Goal: Task Accomplishment & Management: Complete application form

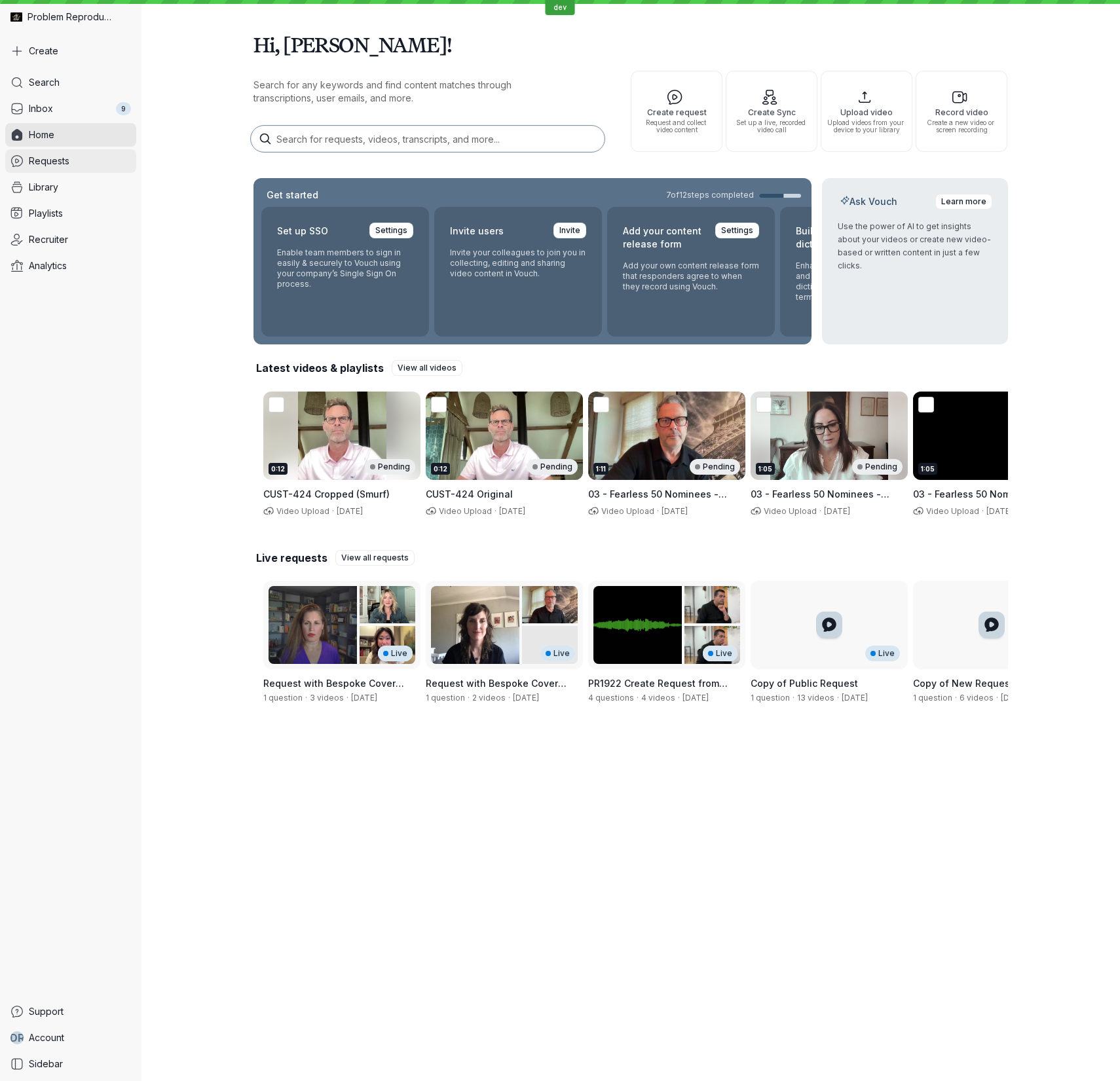
click at [92, 158] on link "Requests" at bounding box center [71, 161] width 131 height 23
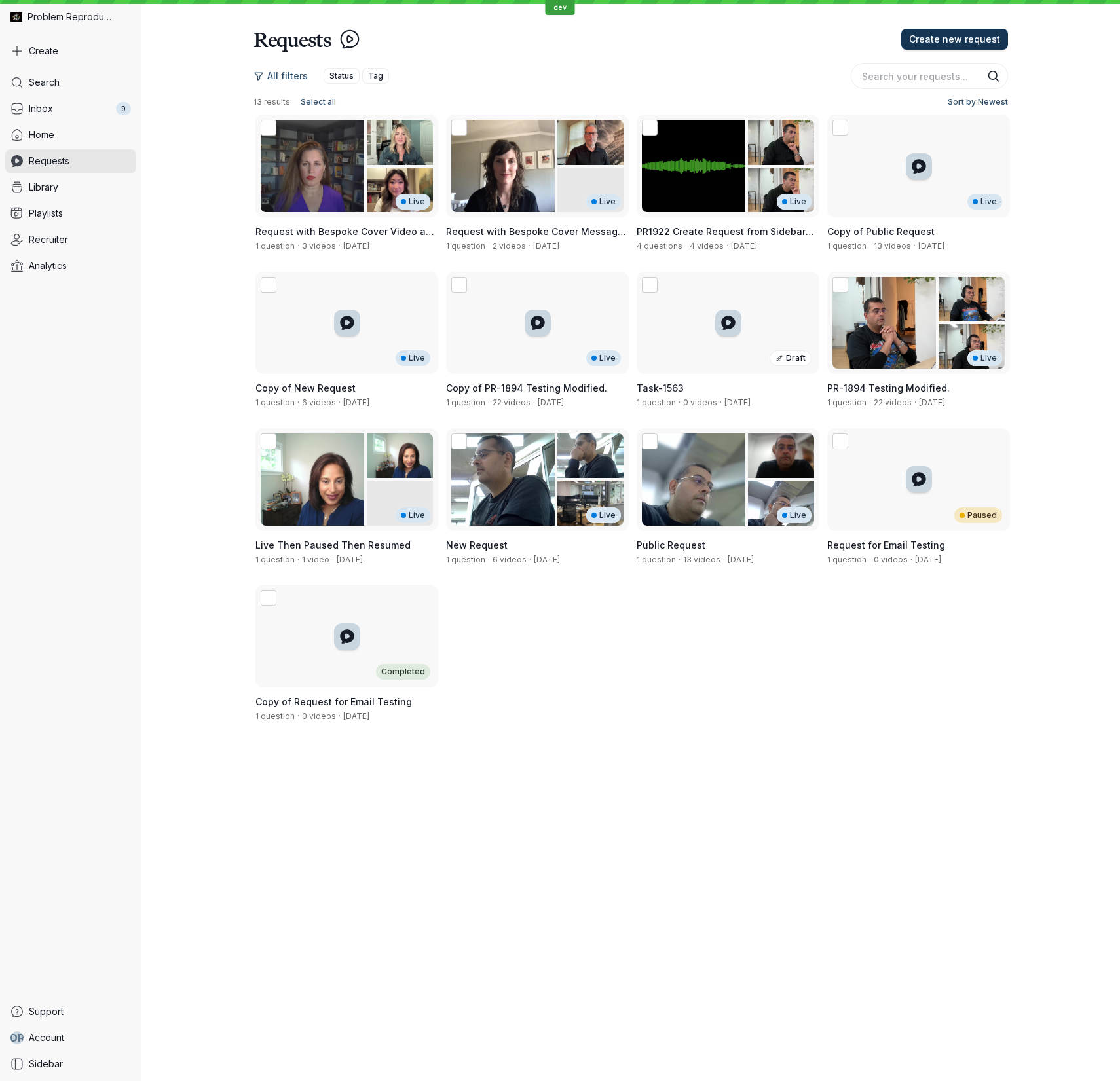
click at [976, 41] on span "Create new request" at bounding box center [954, 39] width 91 height 13
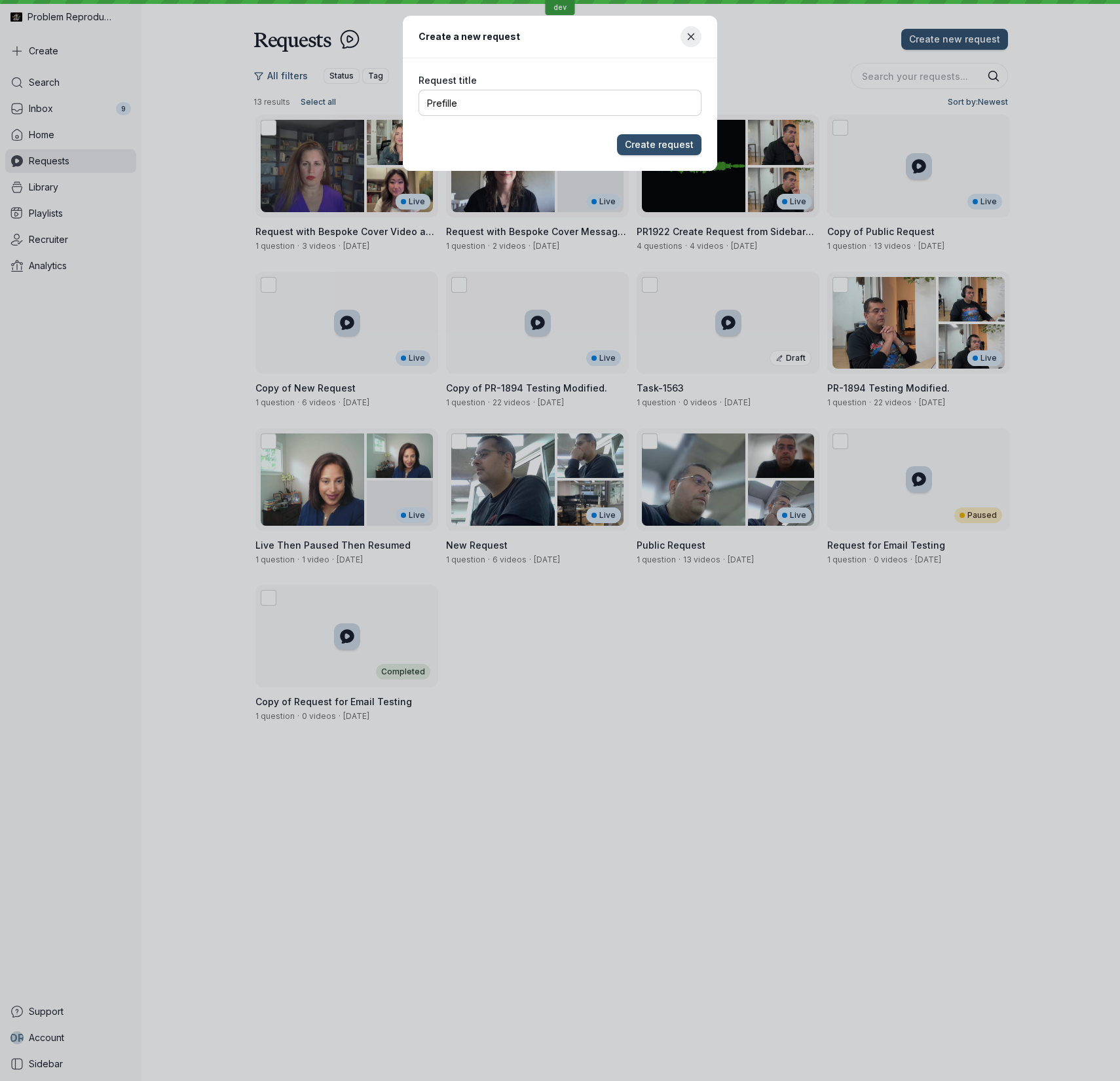
type input "Prefilled"
type input "Notes Testing"
click at [617, 134] on button "Create request" at bounding box center [659, 144] width 84 height 21
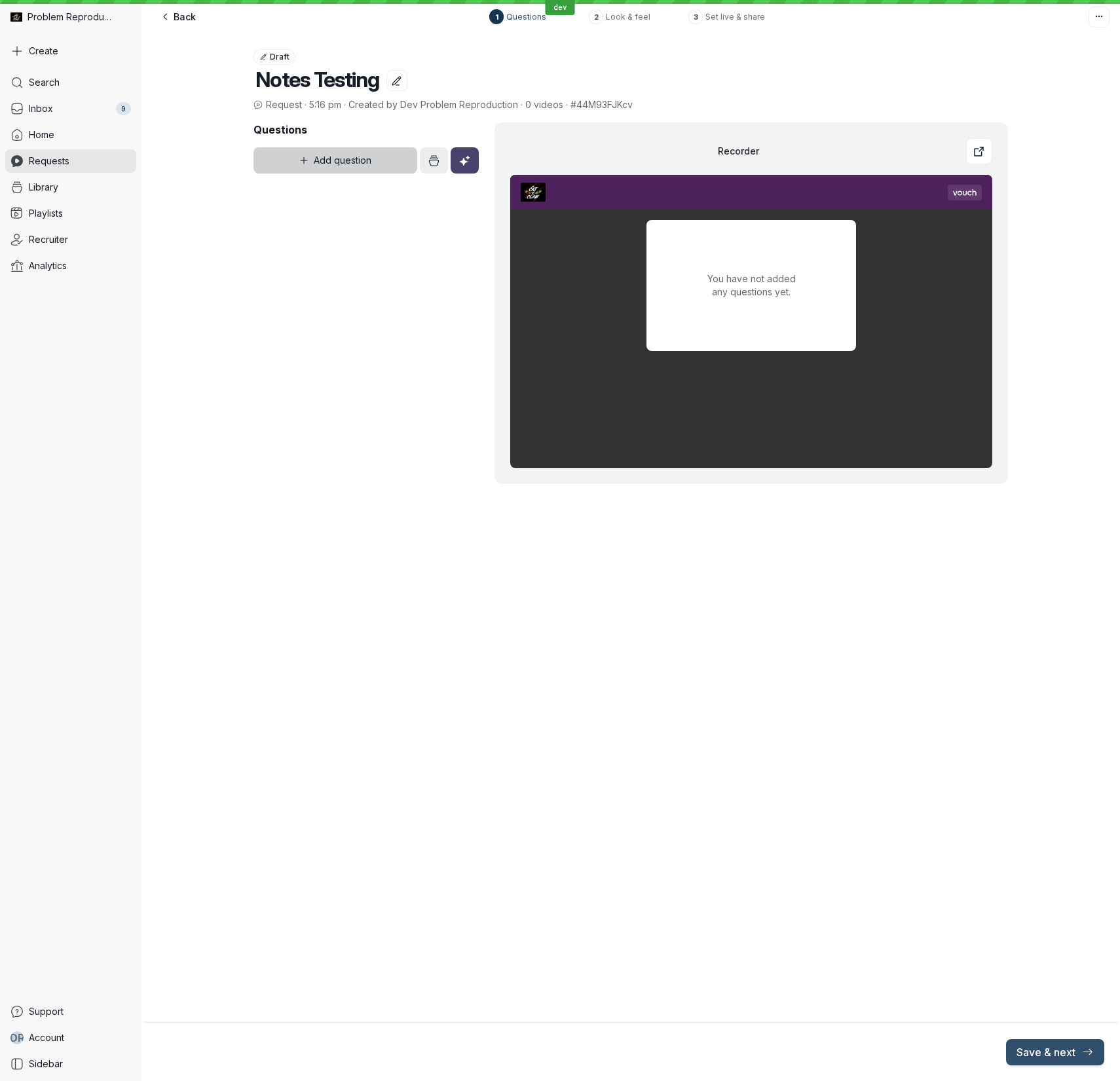
click at [367, 161] on span "Add question" at bounding box center [342, 160] width 58 height 13
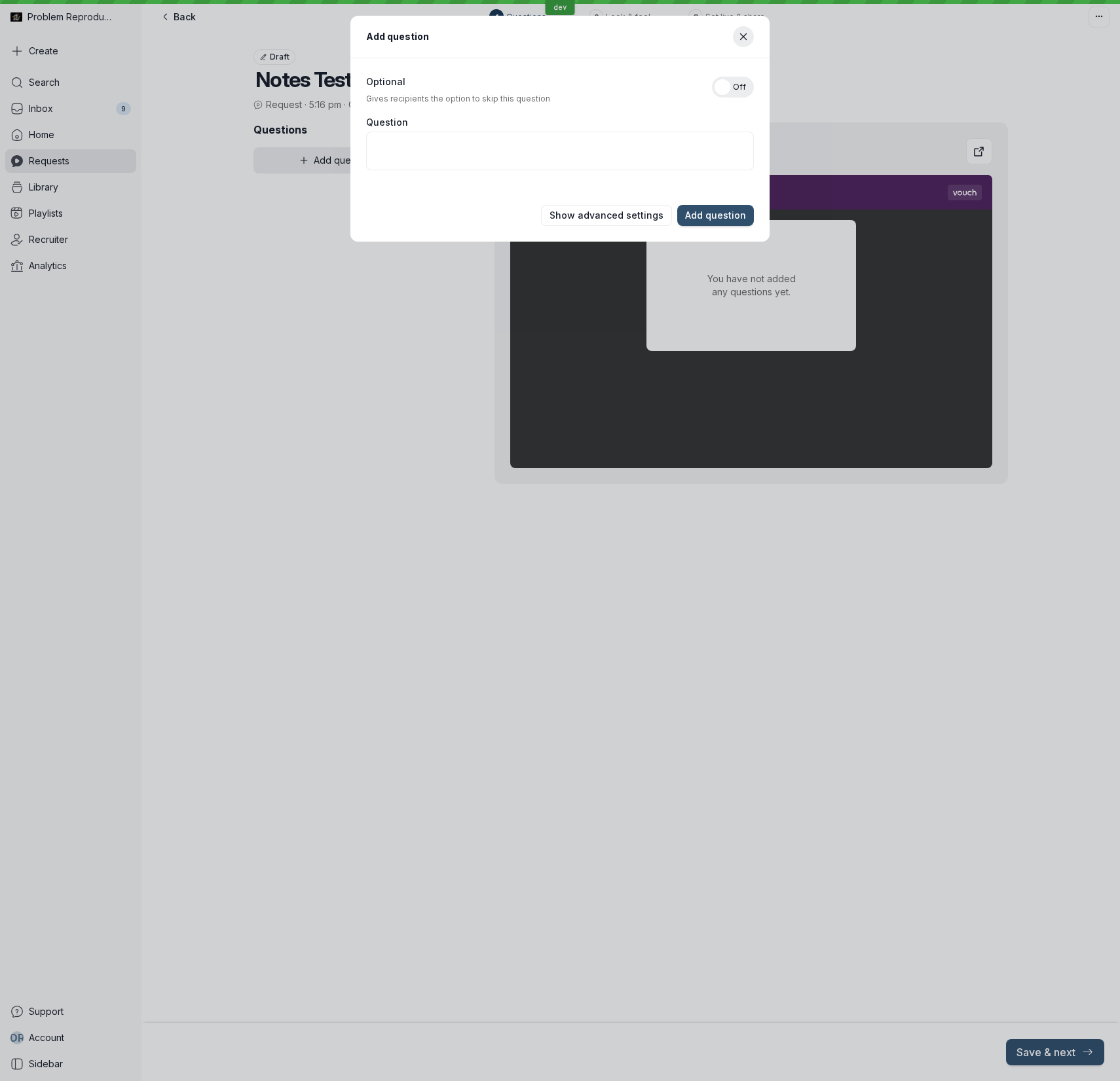
click at [486, 129] on div "Question" at bounding box center [560, 145] width 396 height 66
click at [487, 144] on textarea "Question" at bounding box center [559, 151] width 388 height 39
type textarea "PreFilled Q1"
click at [633, 205] on button "Show advanced settings" at bounding box center [607, 215] width 131 height 21
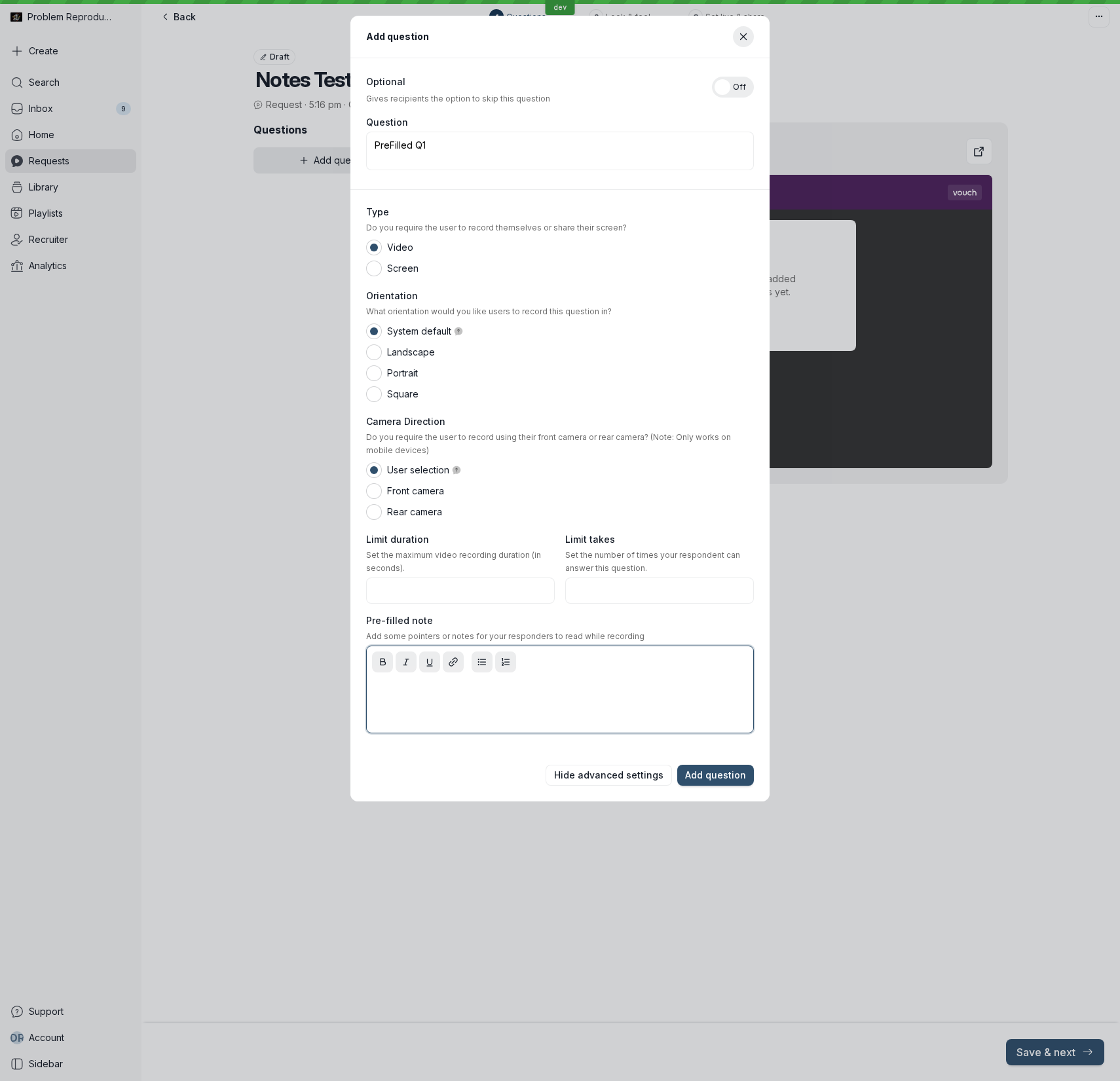
click at [590, 704] on div at bounding box center [560, 704] width 381 height 52
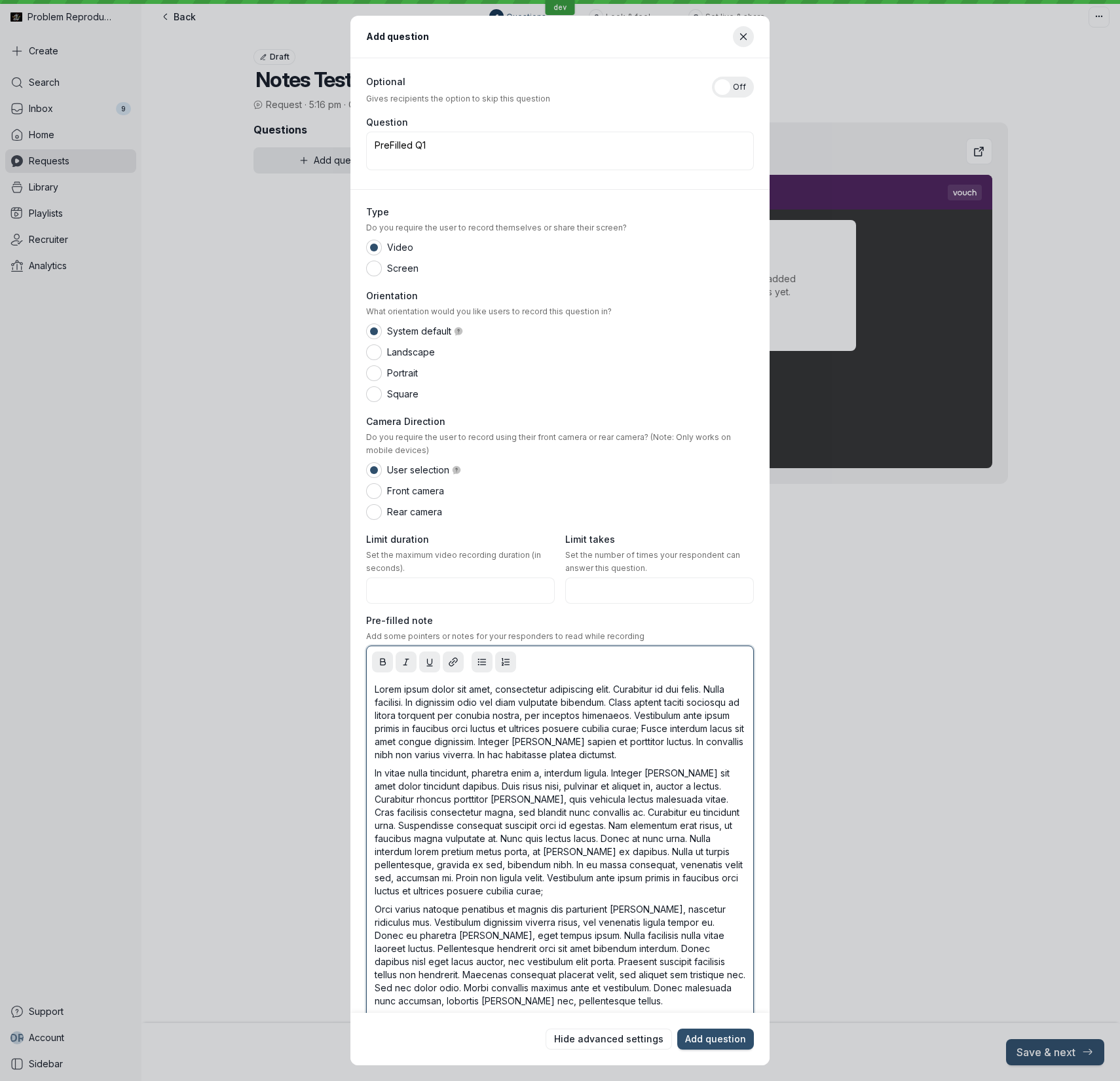
scroll to position [153, 0]
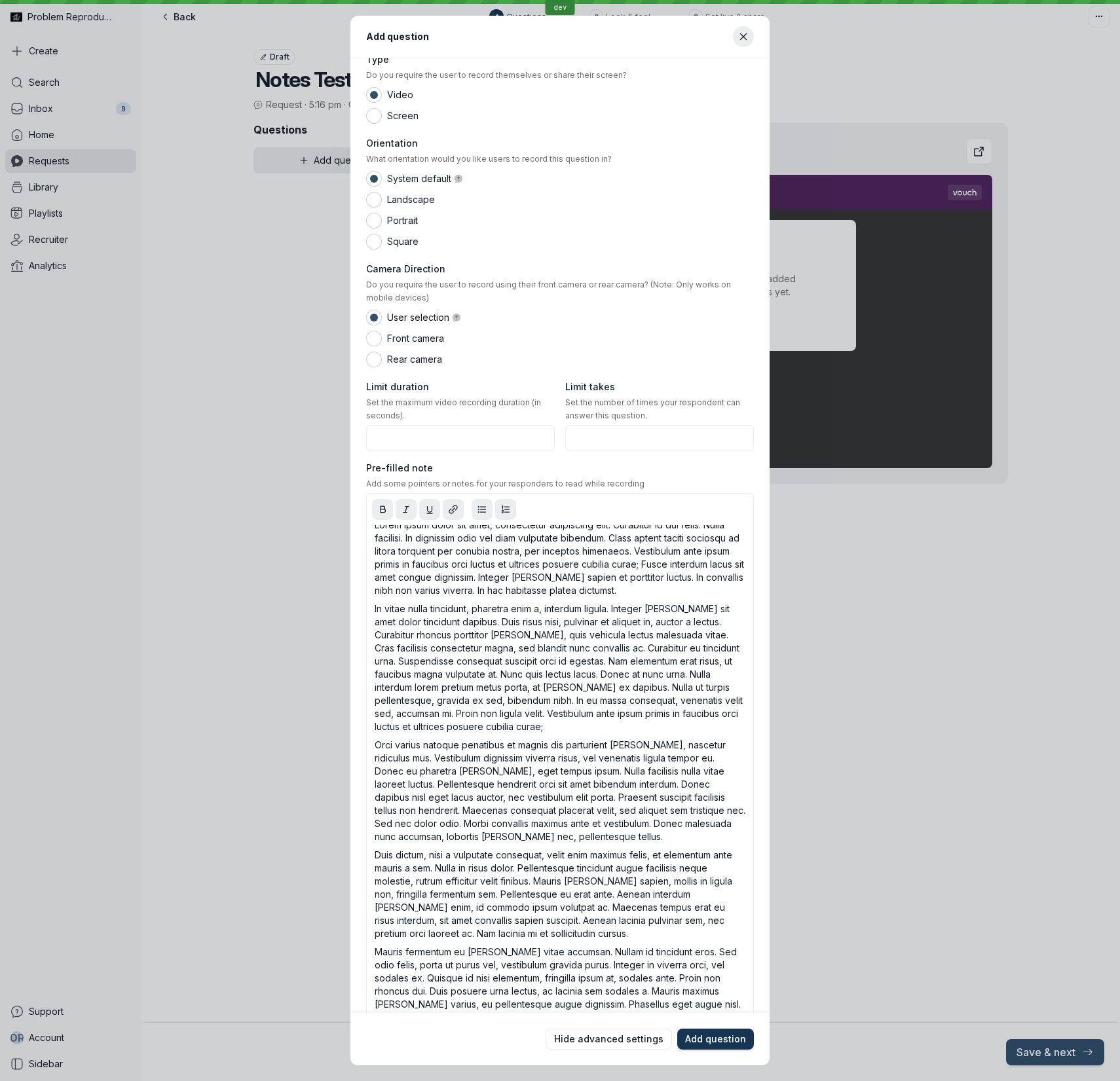
click at [731, 1038] on span "Add question" at bounding box center [715, 1039] width 61 height 13
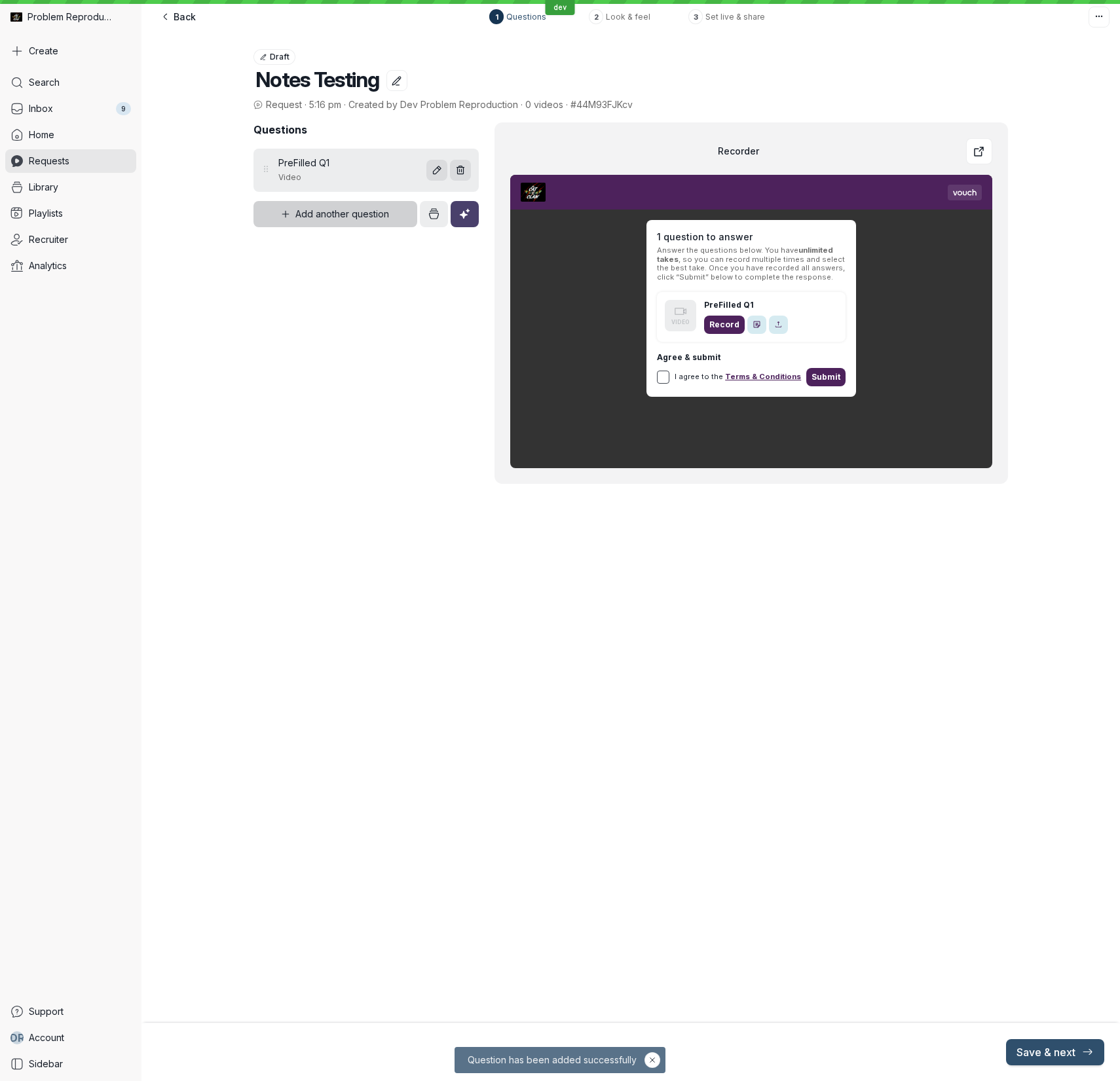
click at [330, 222] on button "Add another question" at bounding box center [335, 214] width 164 height 27
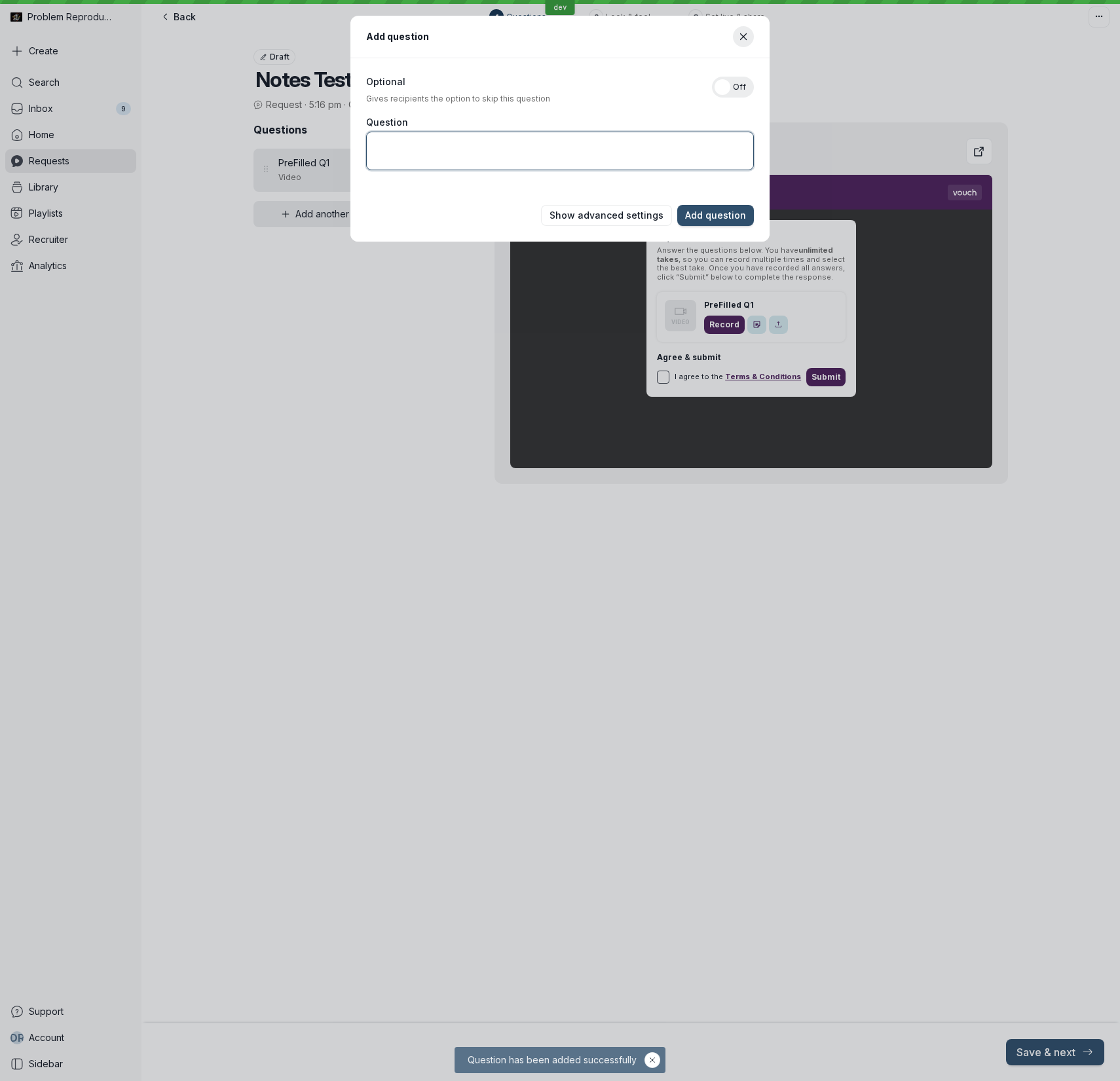
click at [441, 158] on textarea "Question" at bounding box center [559, 151] width 388 height 39
type textarea "Unfilled Q2"
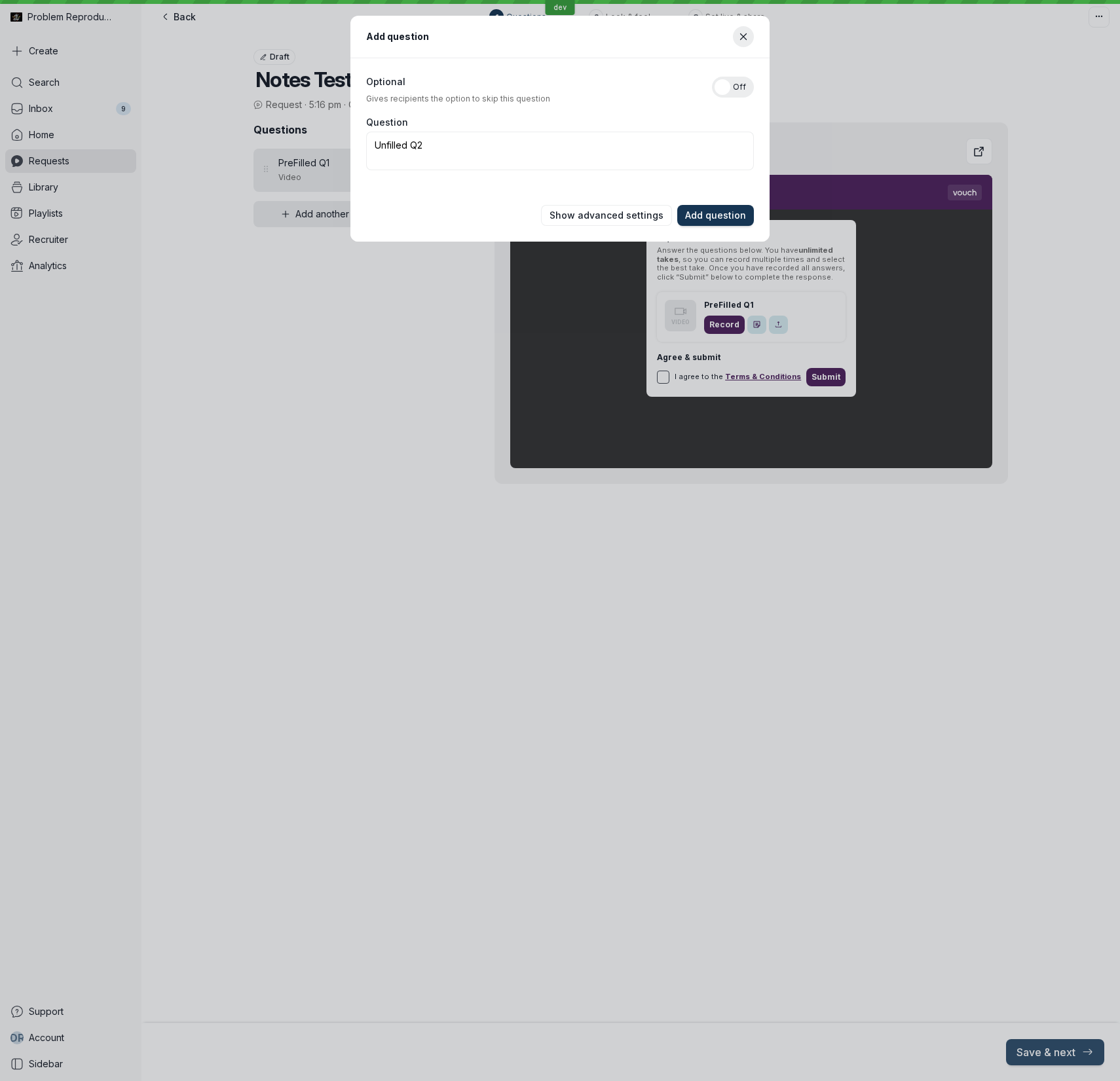
click at [737, 219] on span "Add question" at bounding box center [715, 215] width 61 height 13
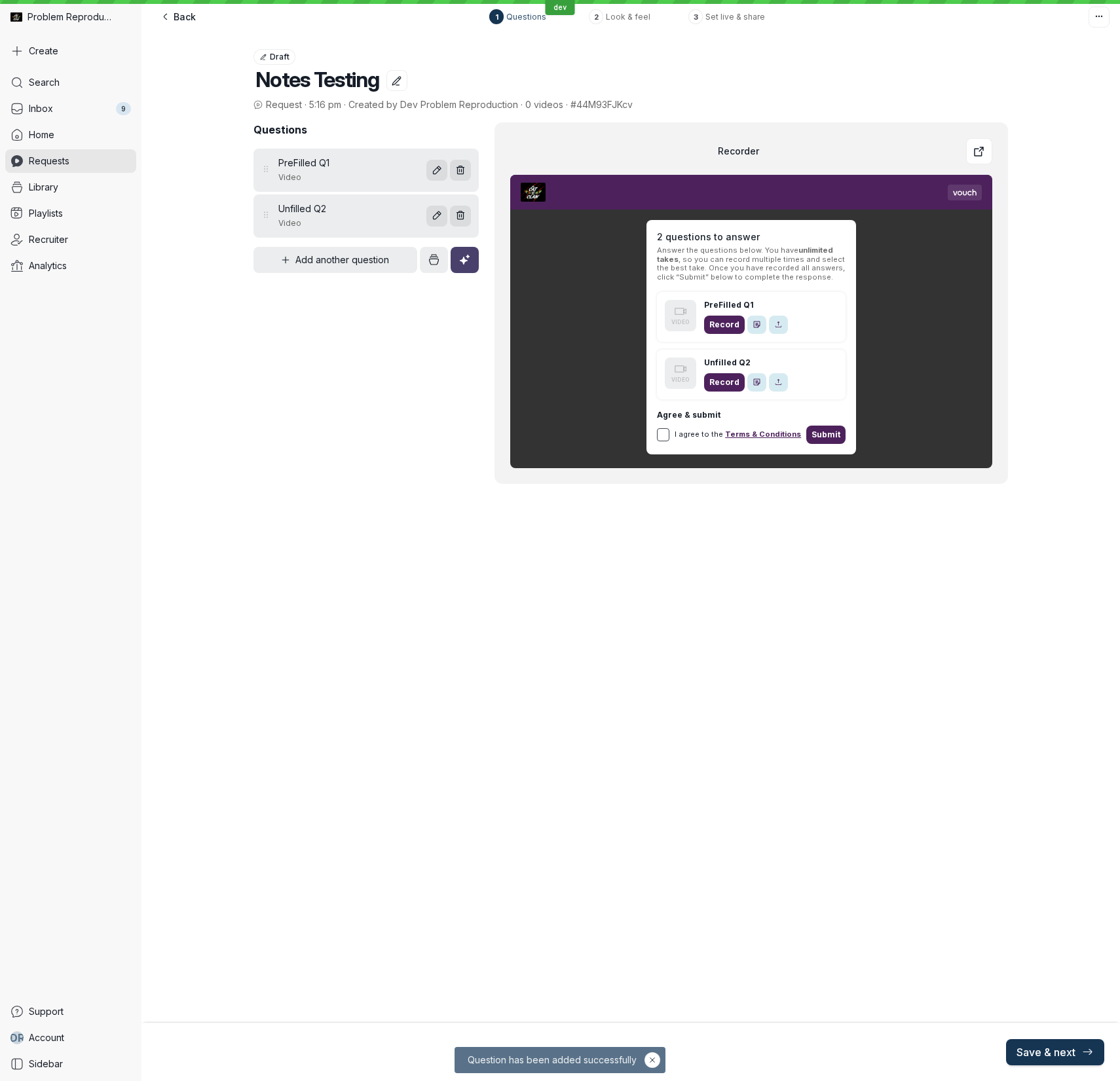
click at [1063, 1054] on span "Save & next" at bounding box center [1054, 1052] width 77 height 13
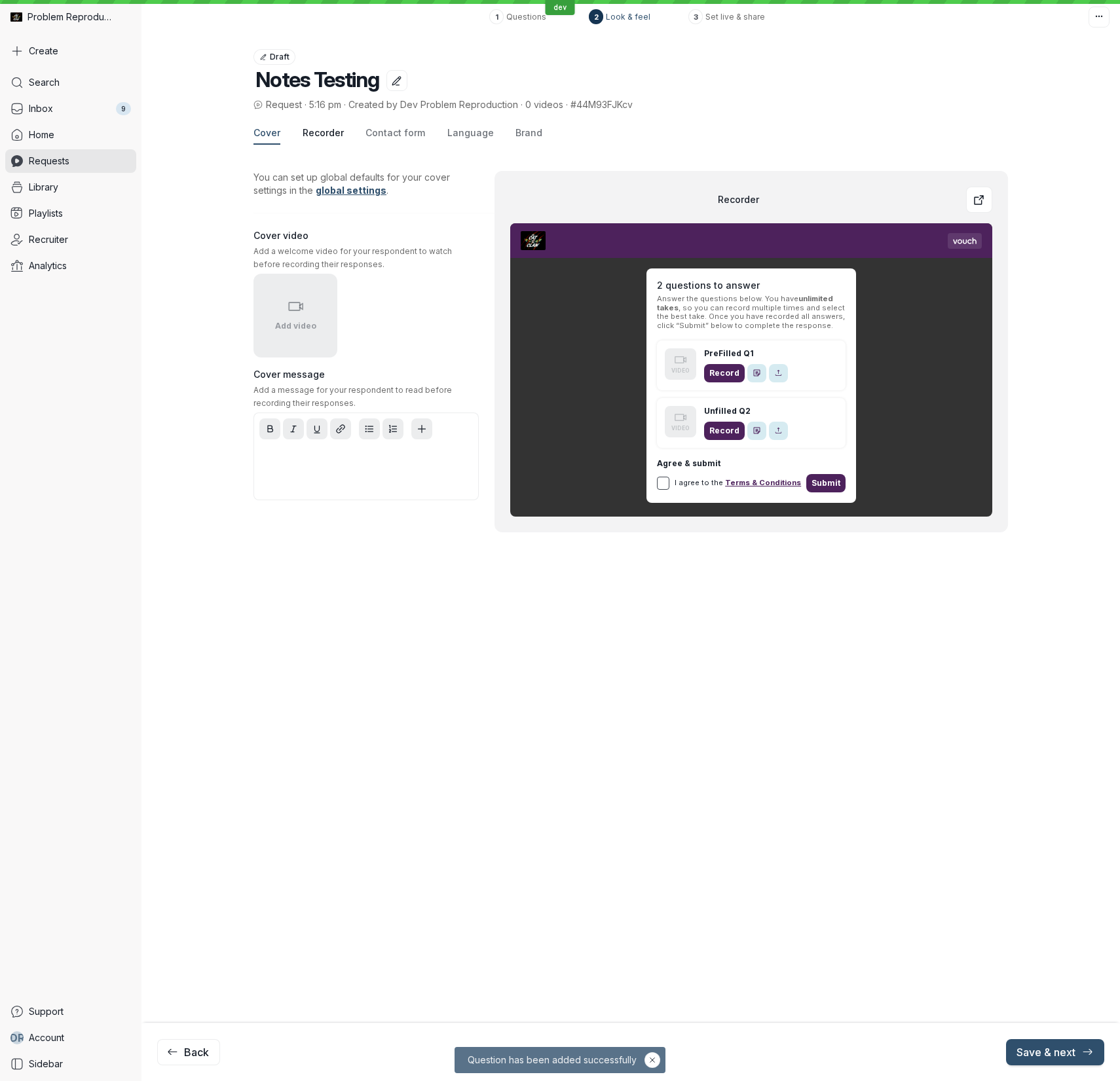
click at [327, 140] on button "Recorder" at bounding box center [323, 133] width 41 height 23
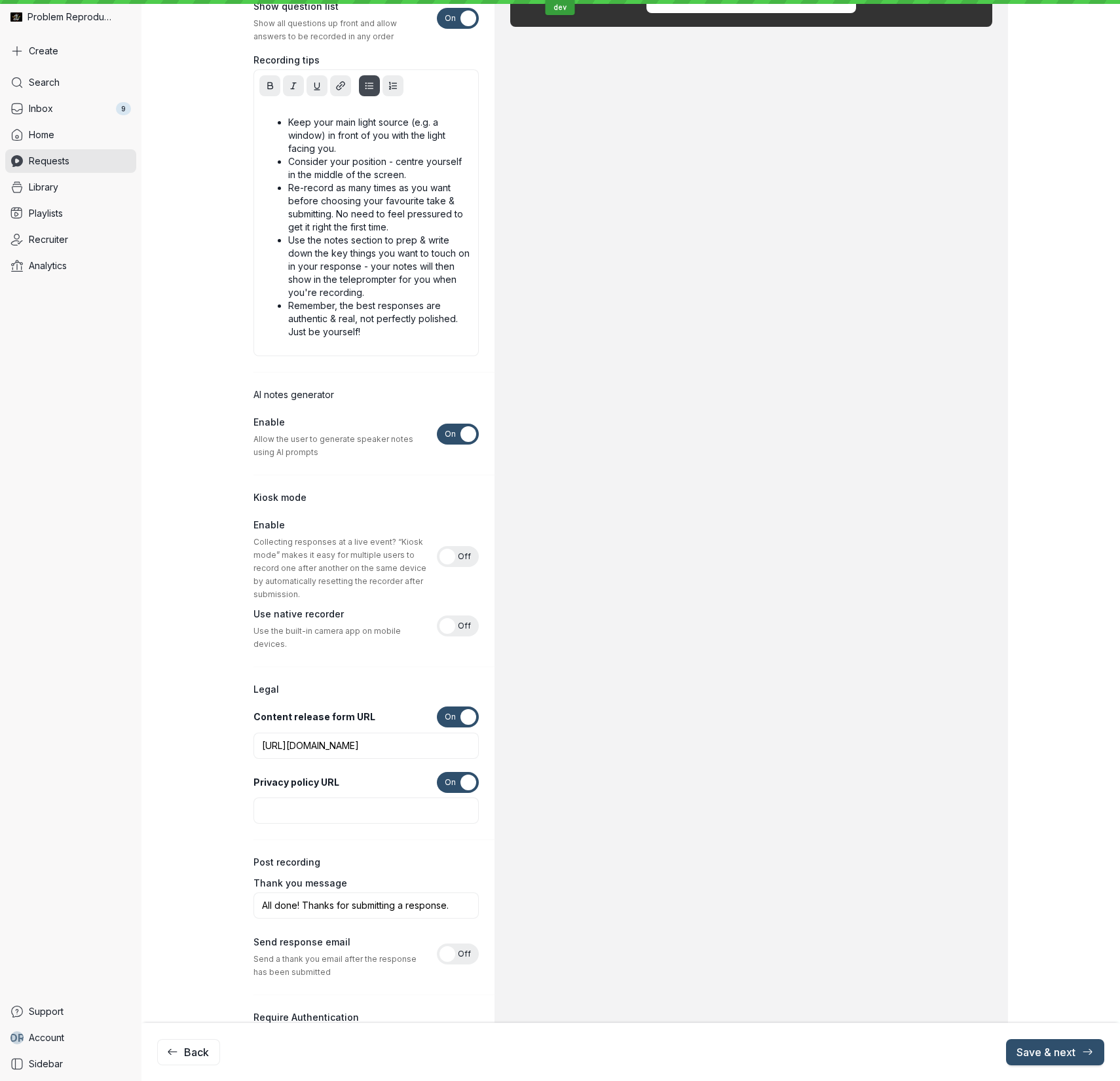
scroll to position [494, 0]
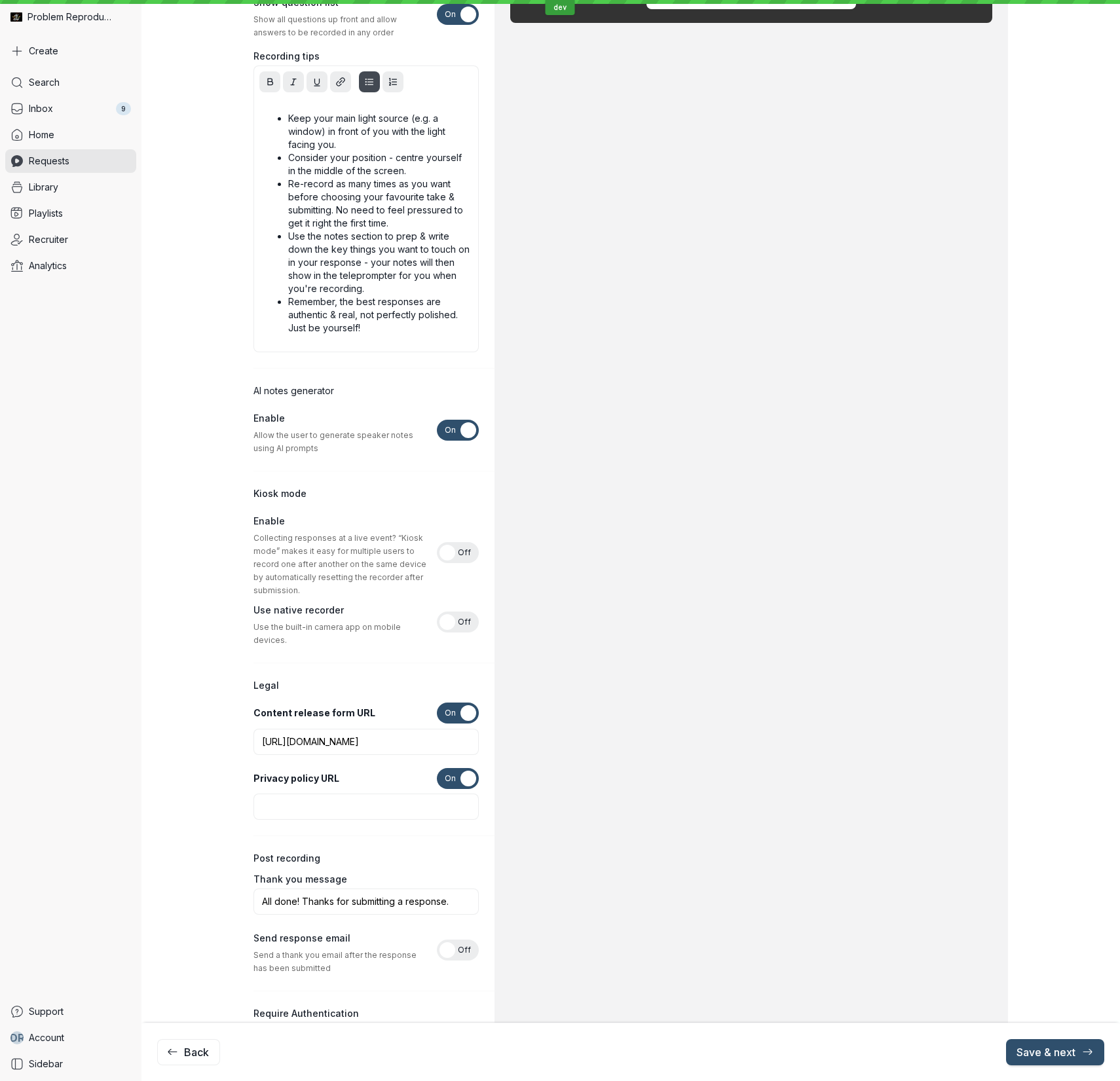
click at [455, 703] on div "On Off" at bounding box center [458, 713] width 42 height 21
click at [0, 0] on input "On Off" at bounding box center [0, 0] width 0 height 0
click at [449, 768] on span "On" at bounding box center [450, 778] width 11 height 21
click at [0, 0] on input "On Off" at bounding box center [0, 0] width 0 height 0
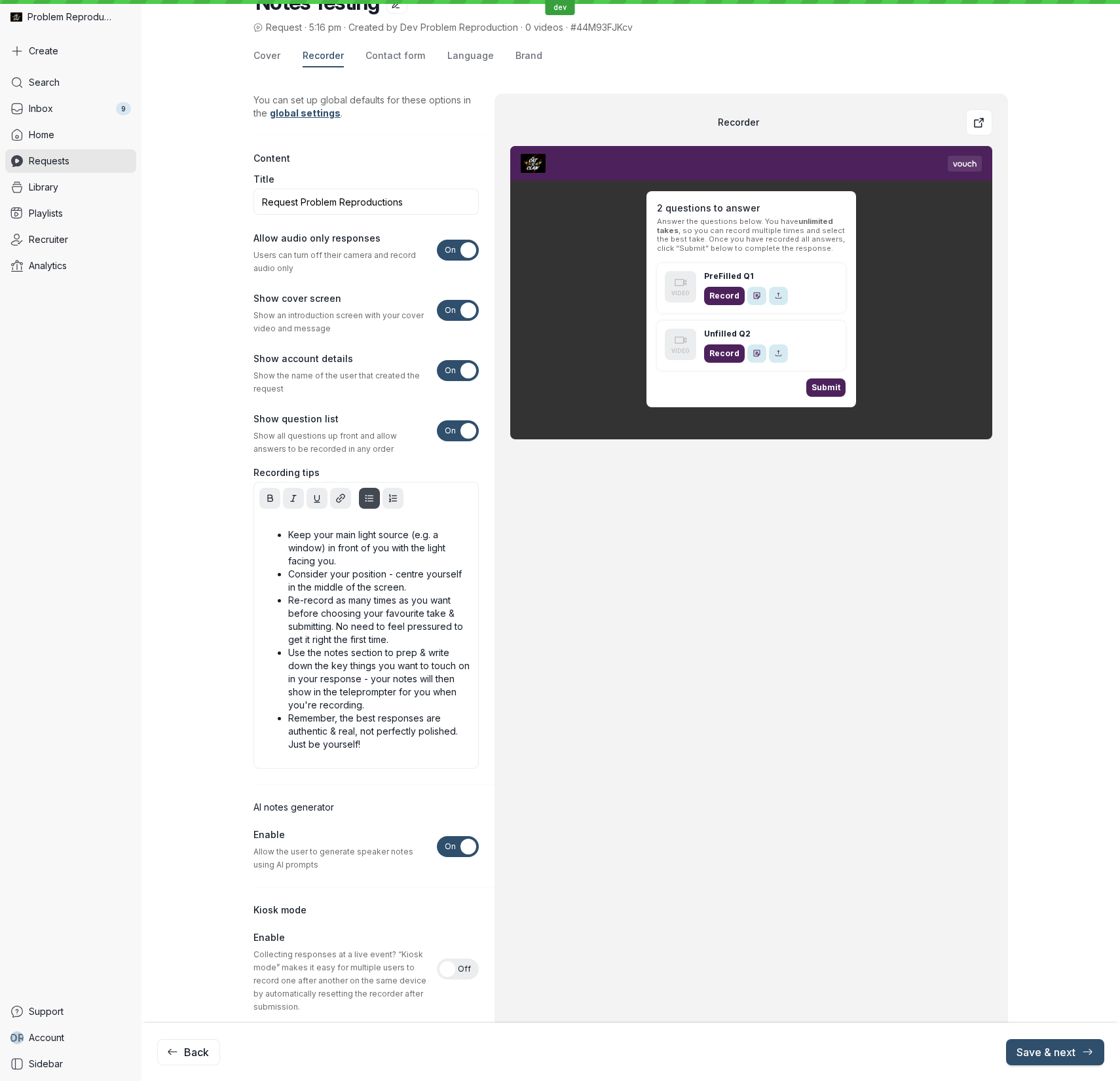
scroll to position [0, 0]
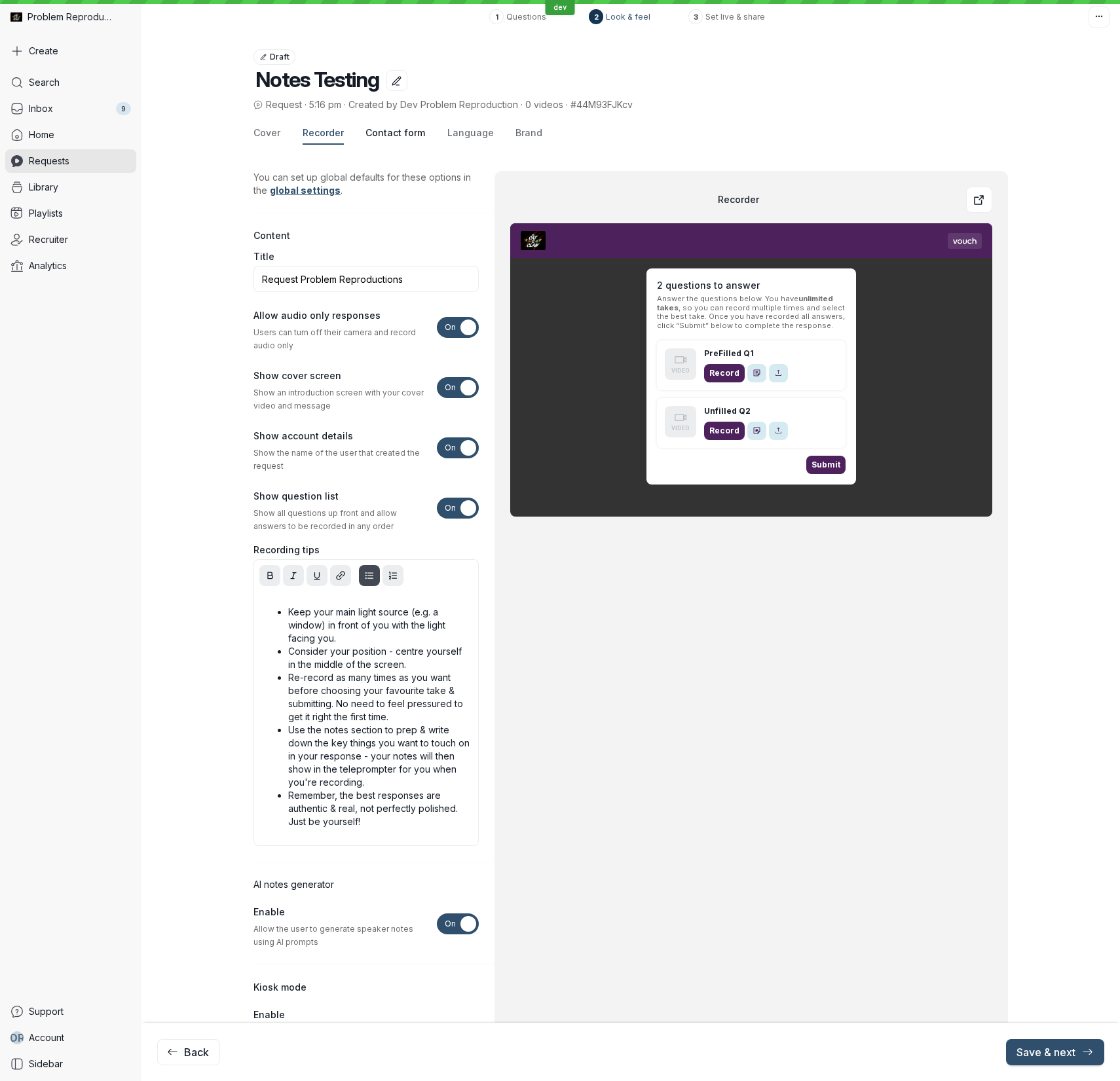
click at [408, 139] on span "Contact form" at bounding box center [395, 133] width 59 height 13
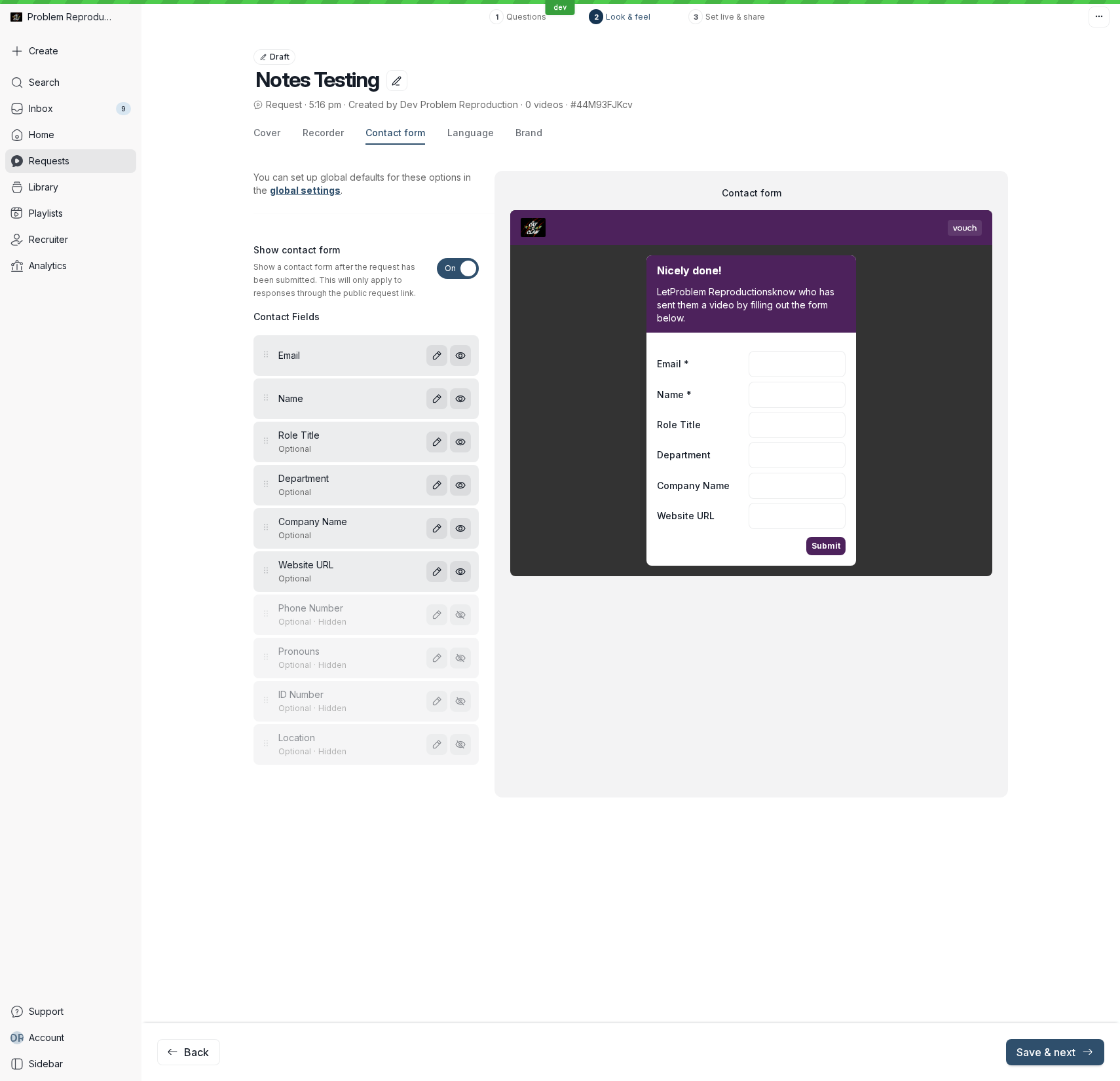
click at [452, 264] on span "On" at bounding box center [450, 268] width 11 height 21
click at [0, 0] on input "On Off" at bounding box center [0, 0] width 0 height 0
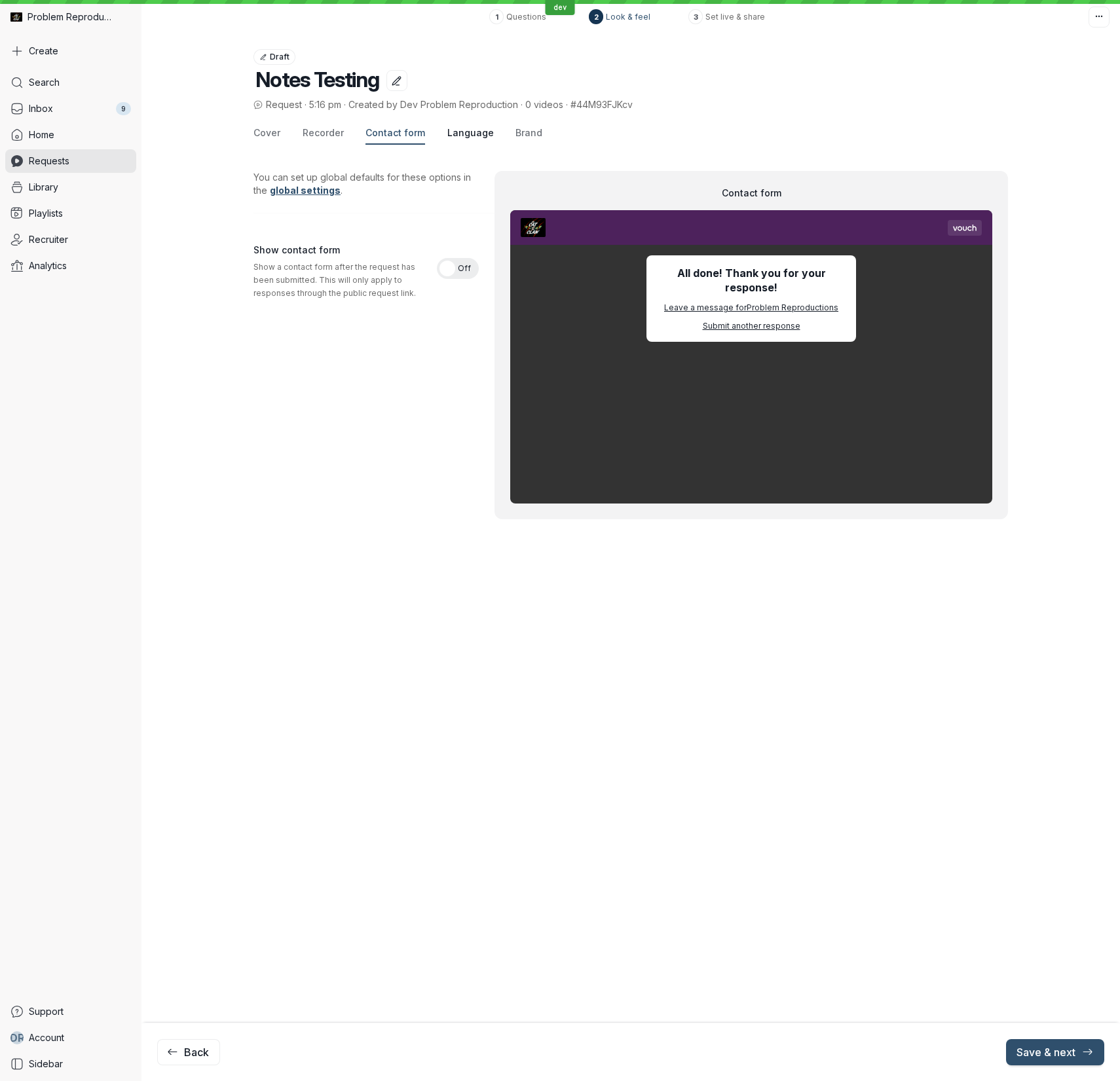
click at [460, 129] on span "Language" at bounding box center [470, 133] width 47 height 13
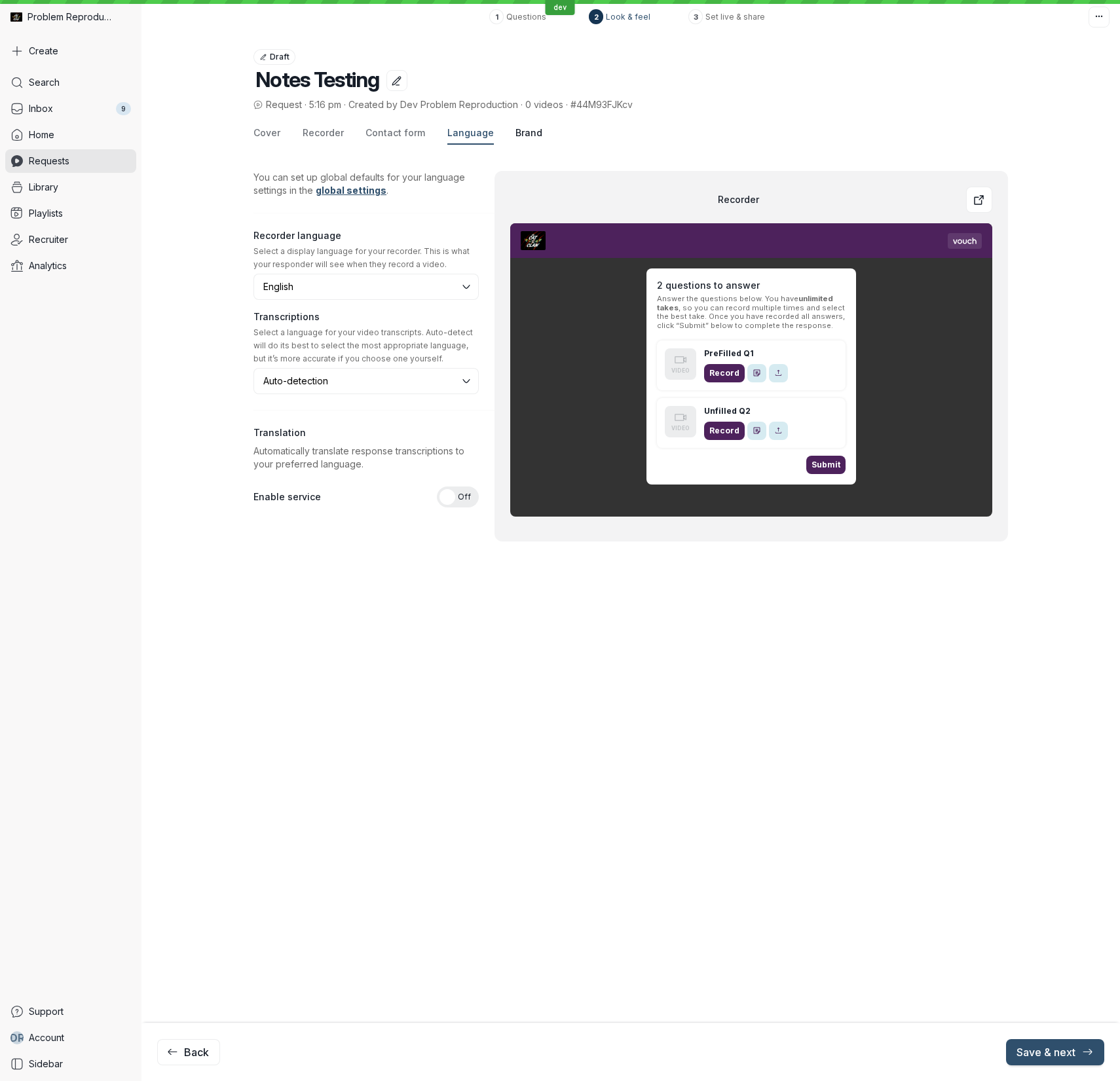
click at [521, 133] on span "Brand" at bounding box center [529, 133] width 27 height 13
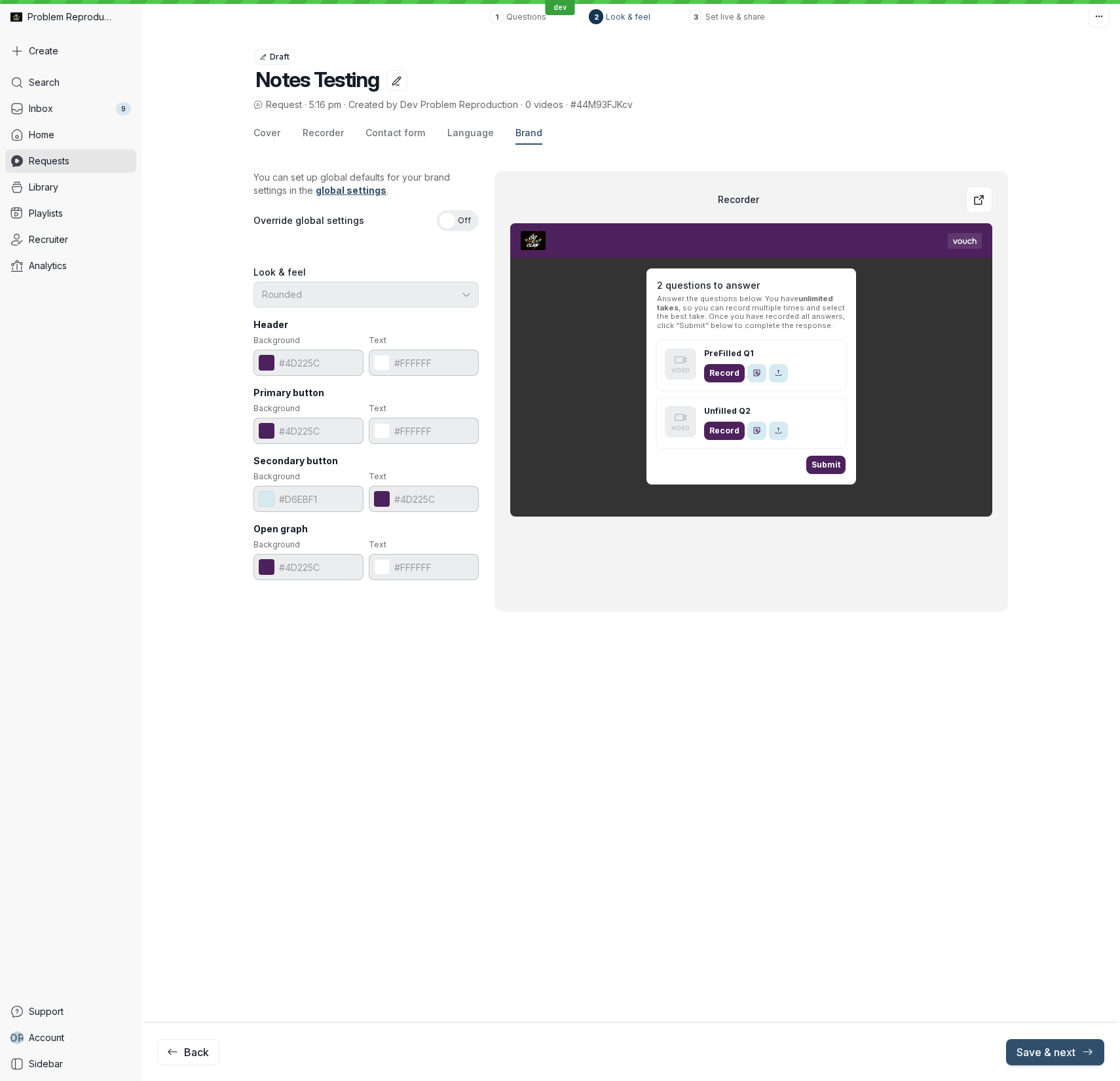
click at [465, 222] on span "Off" at bounding box center [464, 221] width 13 height 21
click at [0, 0] on input "On Off" at bounding box center [0, 0] width 0 height 0
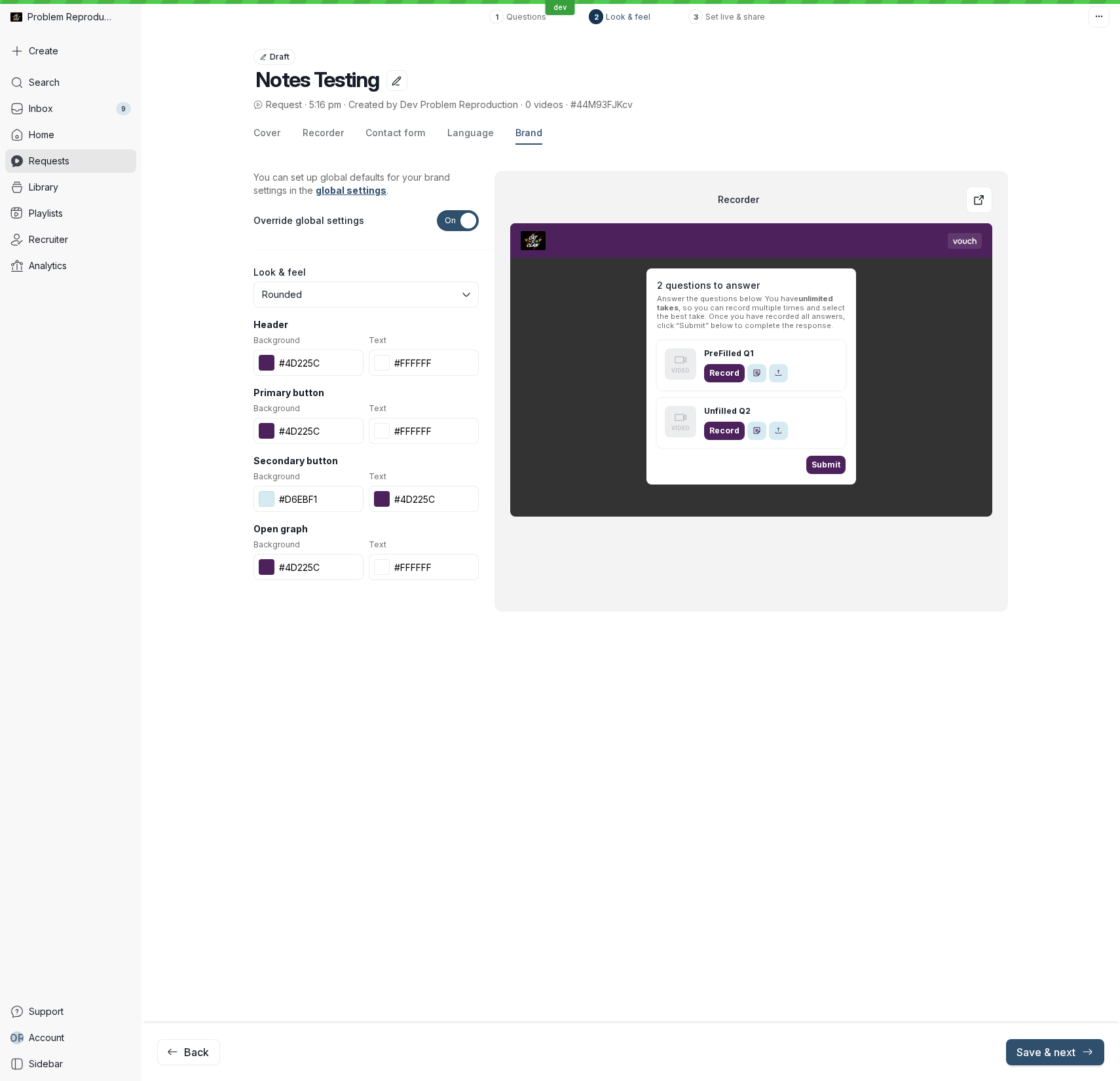
click at [267, 363] on button at bounding box center [267, 363] width 16 height 16
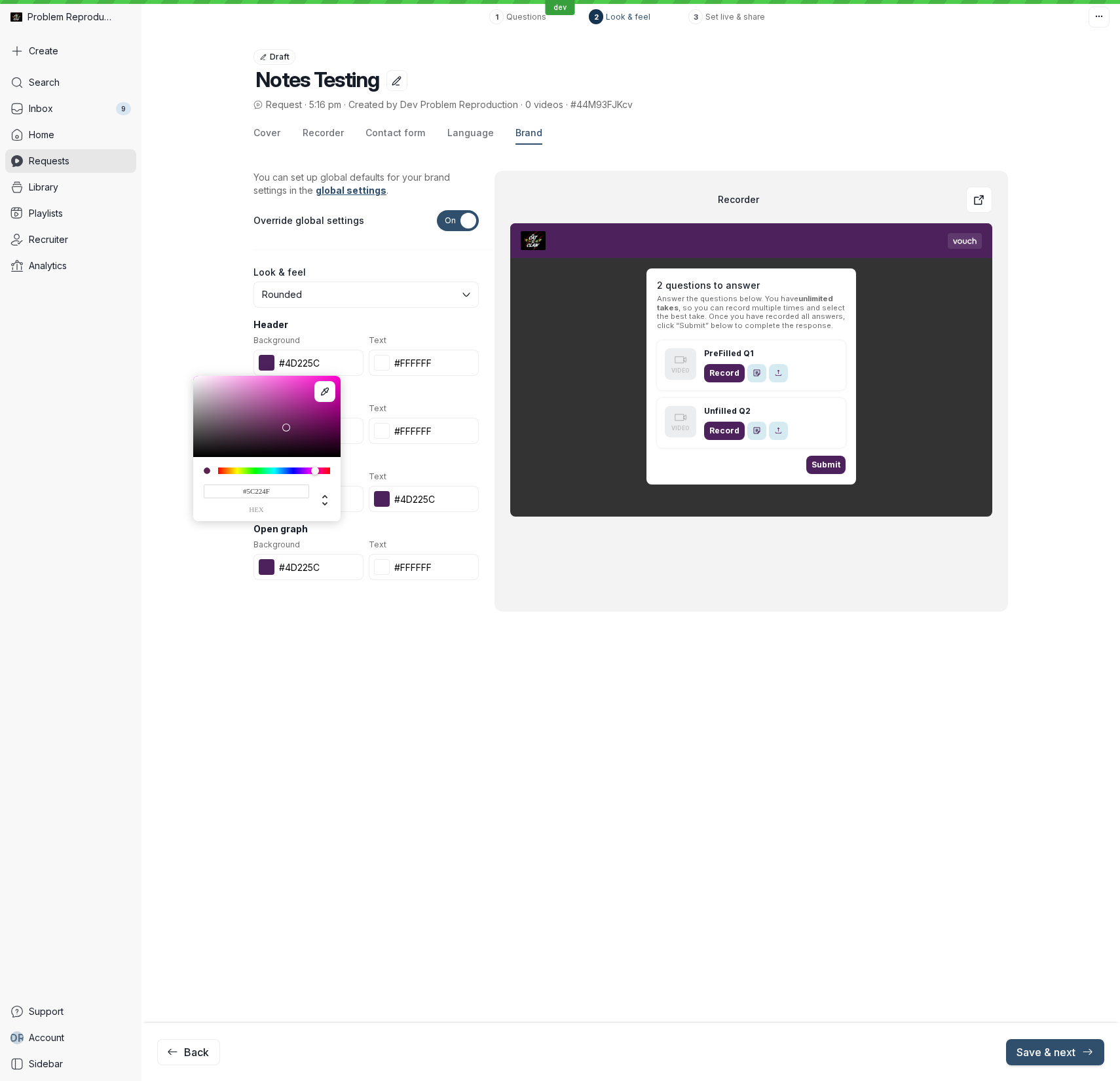
type input "#5C224D"
type input "#5c224d"
type input "#5C2249"
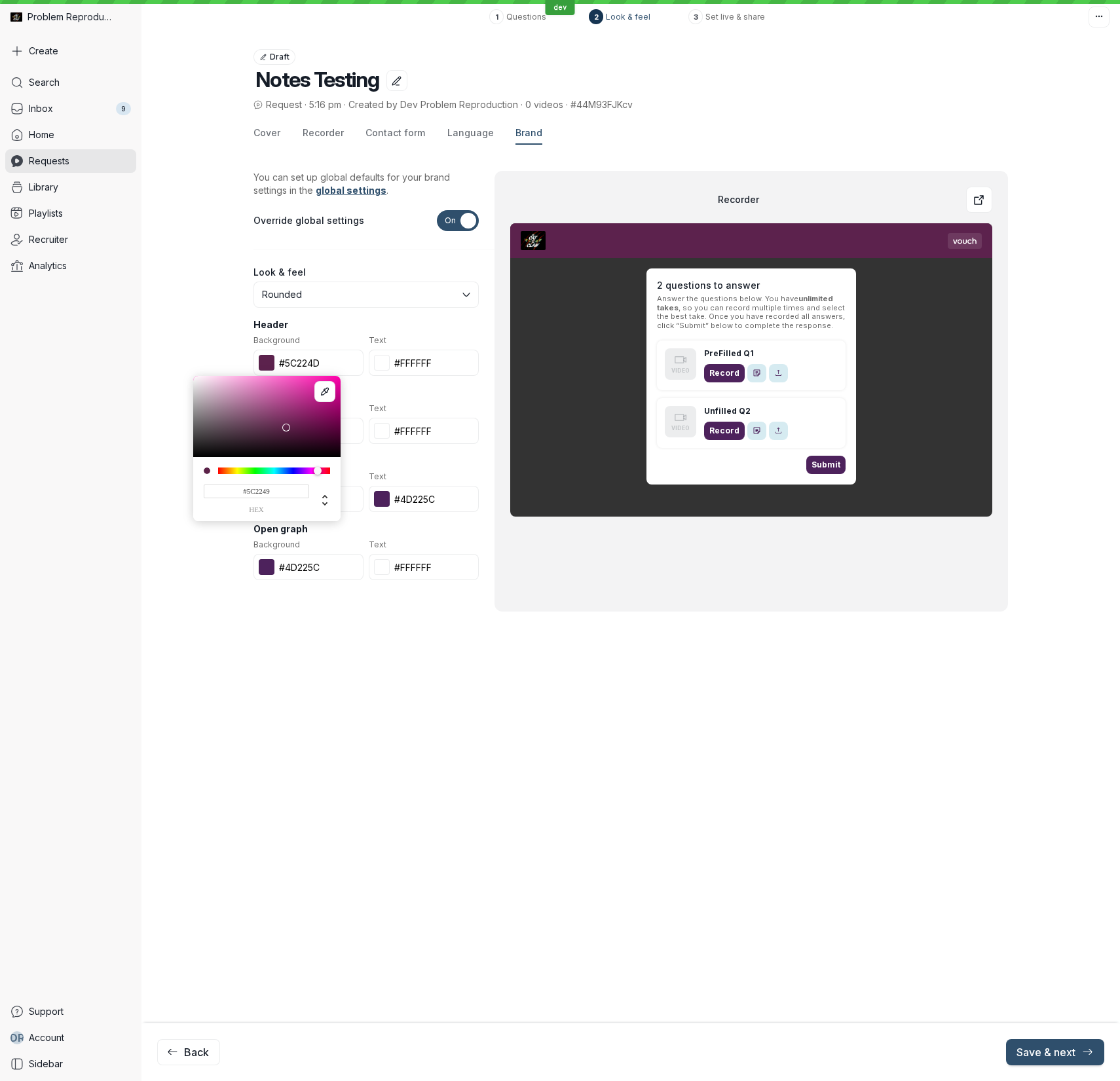
type input "#5c2249"
type input "#5C3022"
type input "#5c3022"
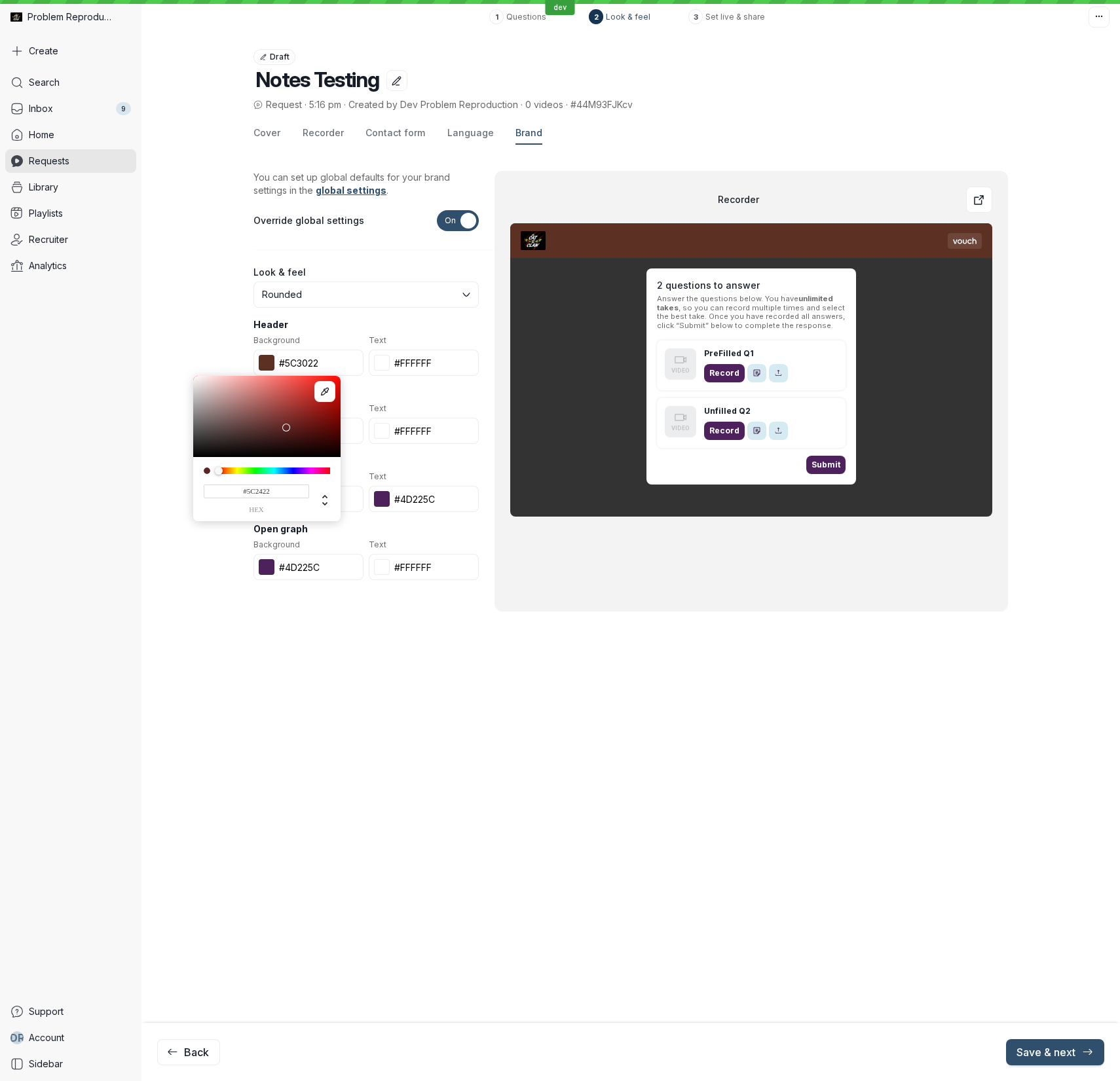
type input "#5C2222"
type input "#5c2222"
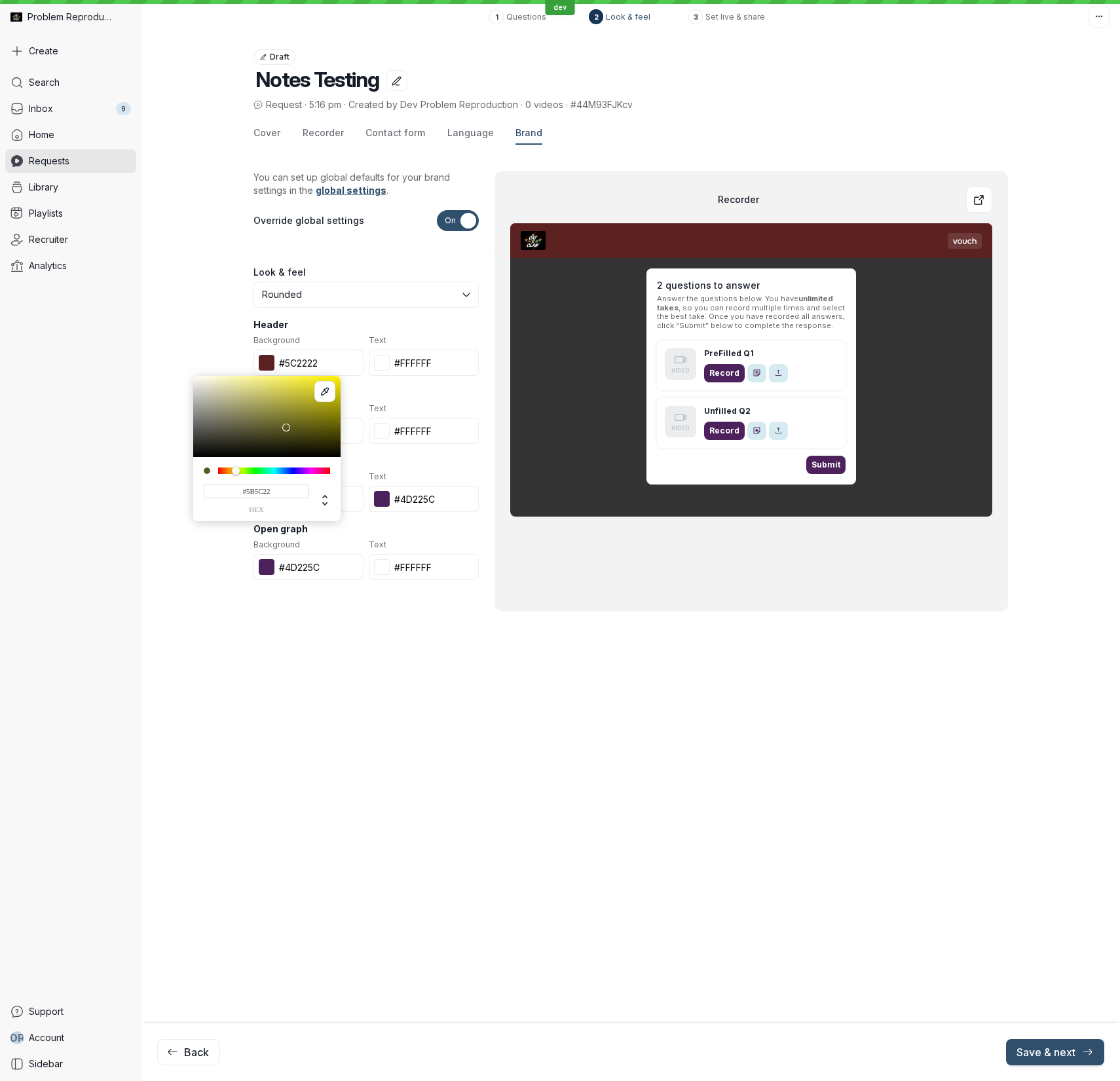
type input "#595C22"
type input "#595c22"
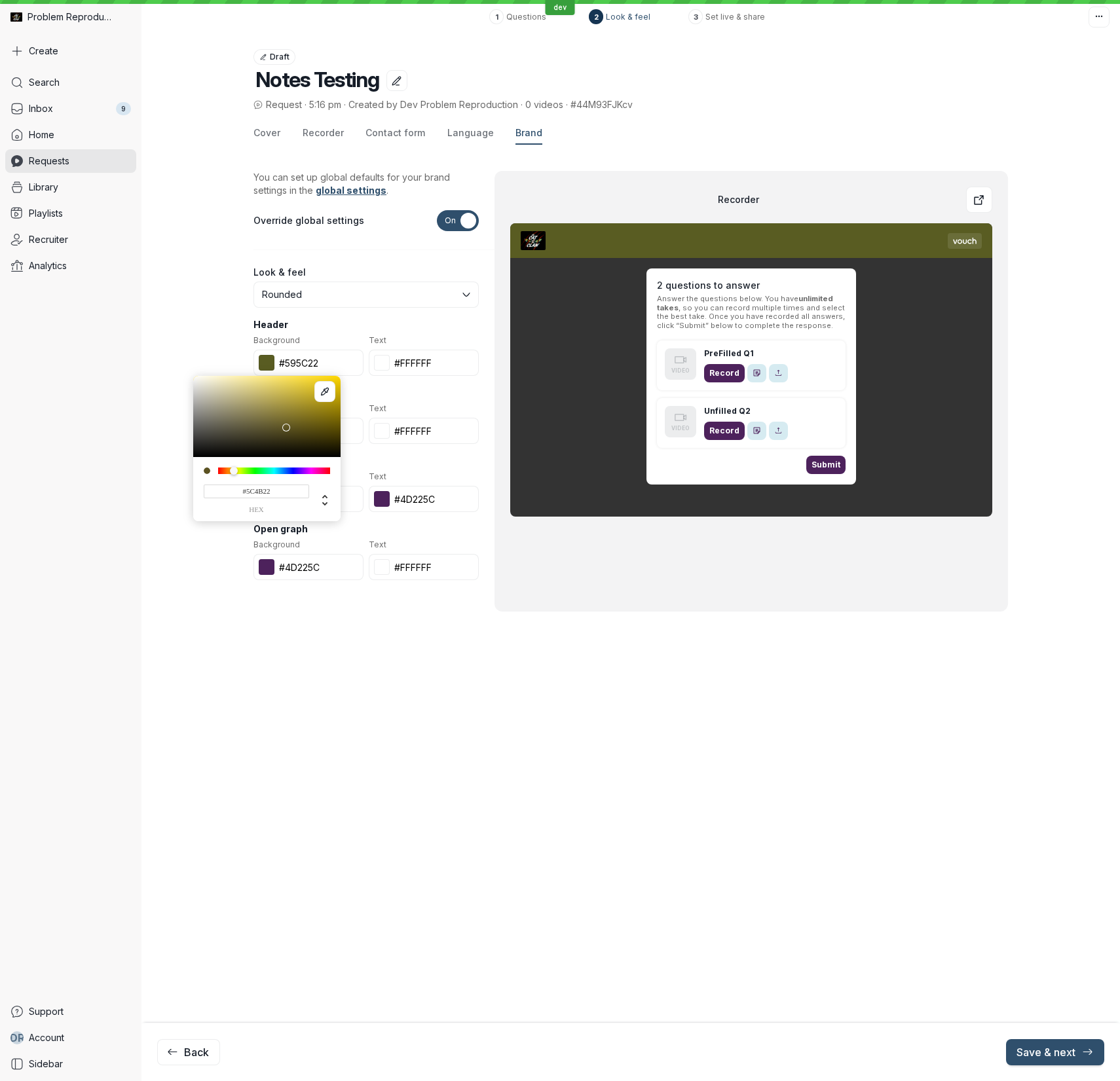
type input "#5C4922"
type input "#5c4922"
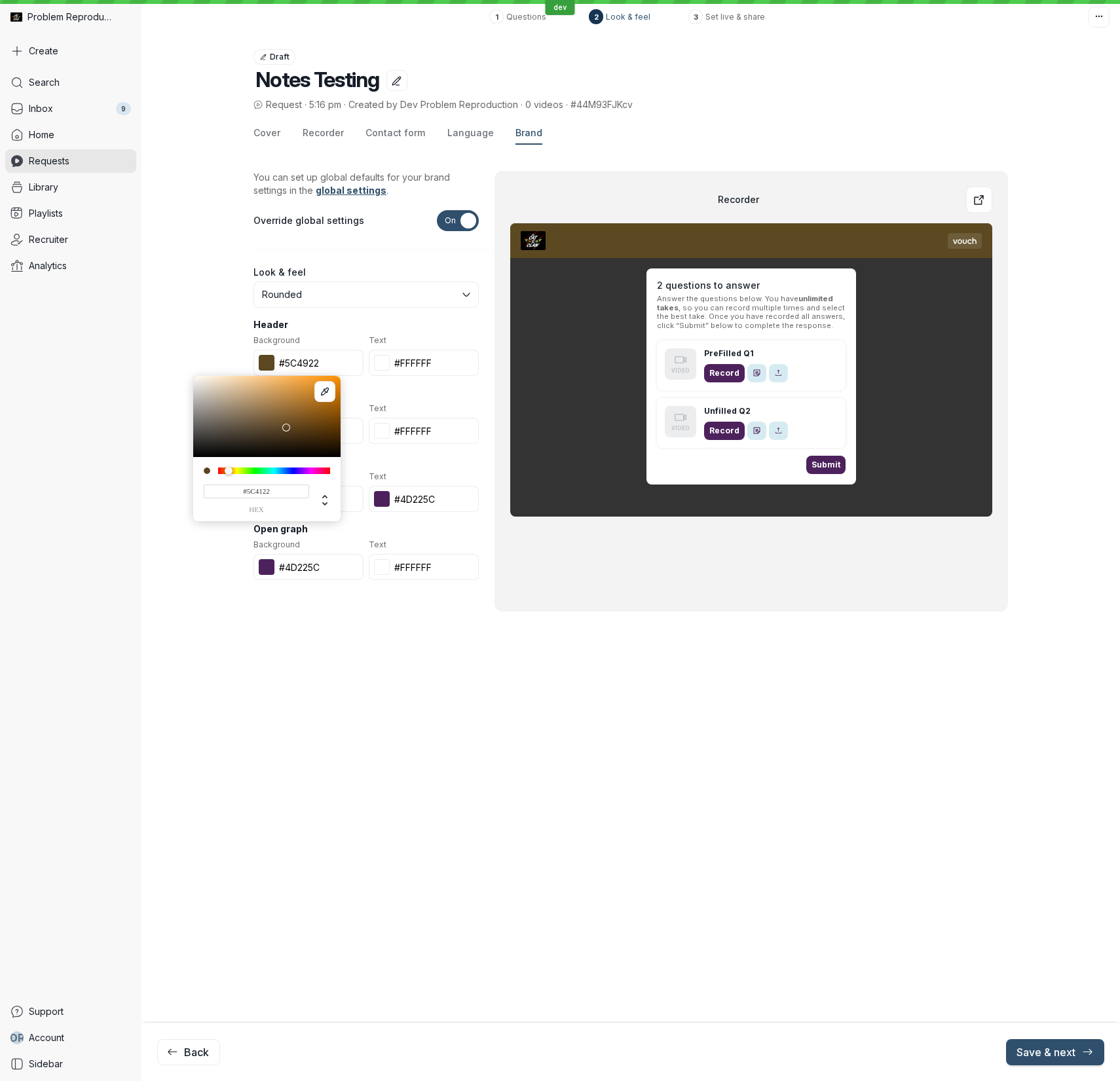
type input "#5C3E22"
type input "#5c3e22"
drag, startPoint x: 307, startPoint y: 472, endPoint x: 227, endPoint y: 467, distance: 80.2
click at [227, 467] on div at bounding box center [227, 471] width 8 height 8
click at [256, 491] on input "#5C3E22" at bounding box center [256, 491] width 105 height 14
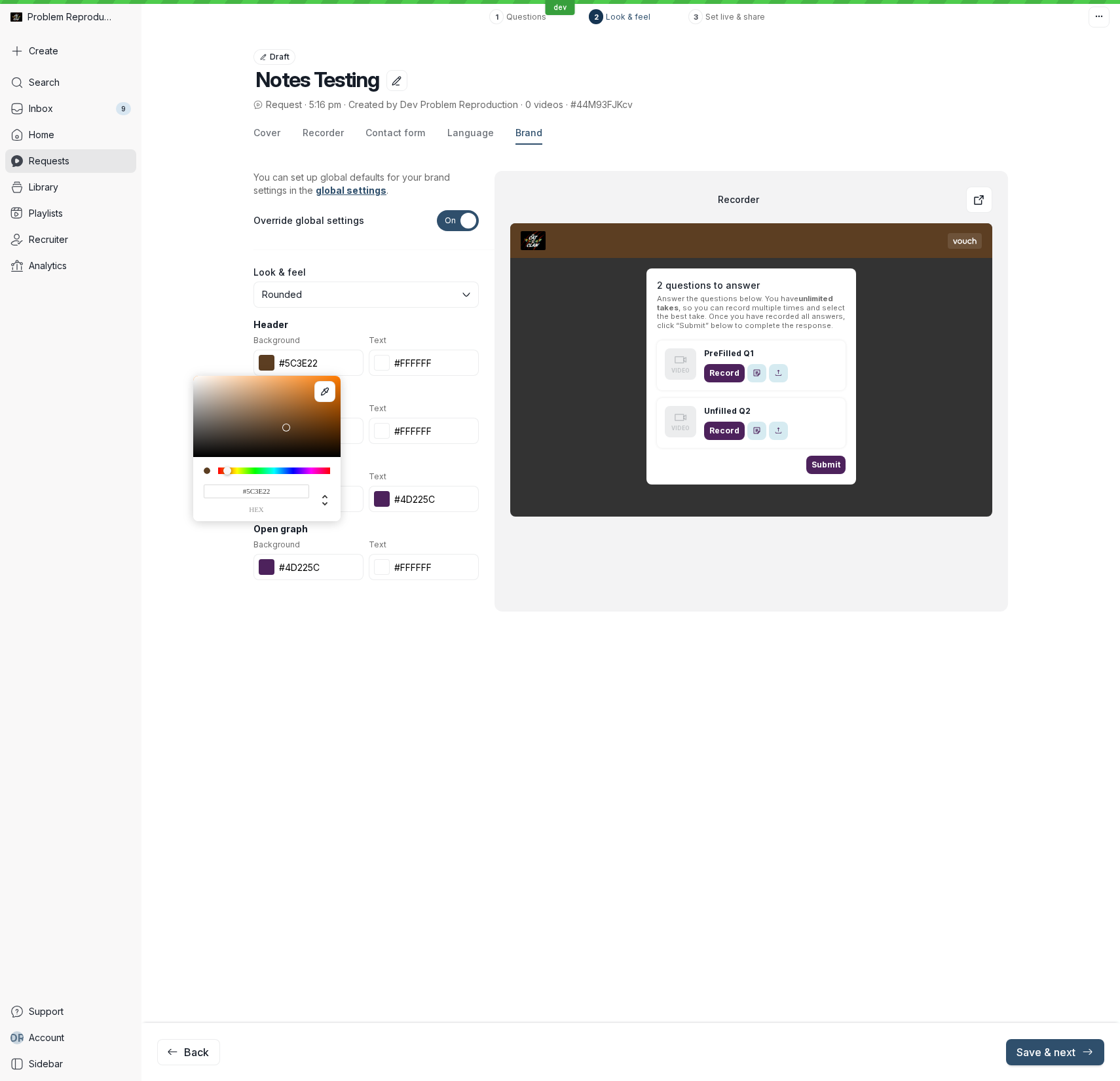
click at [256, 491] on input "#5C3E22" at bounding box center [256, 491] width 105 height 14
click at [185, 338] on div "Cover Recorder Contact form Language Brand You can set up global defaults for y…" at bounding box center [630, 399] width 978 height 573
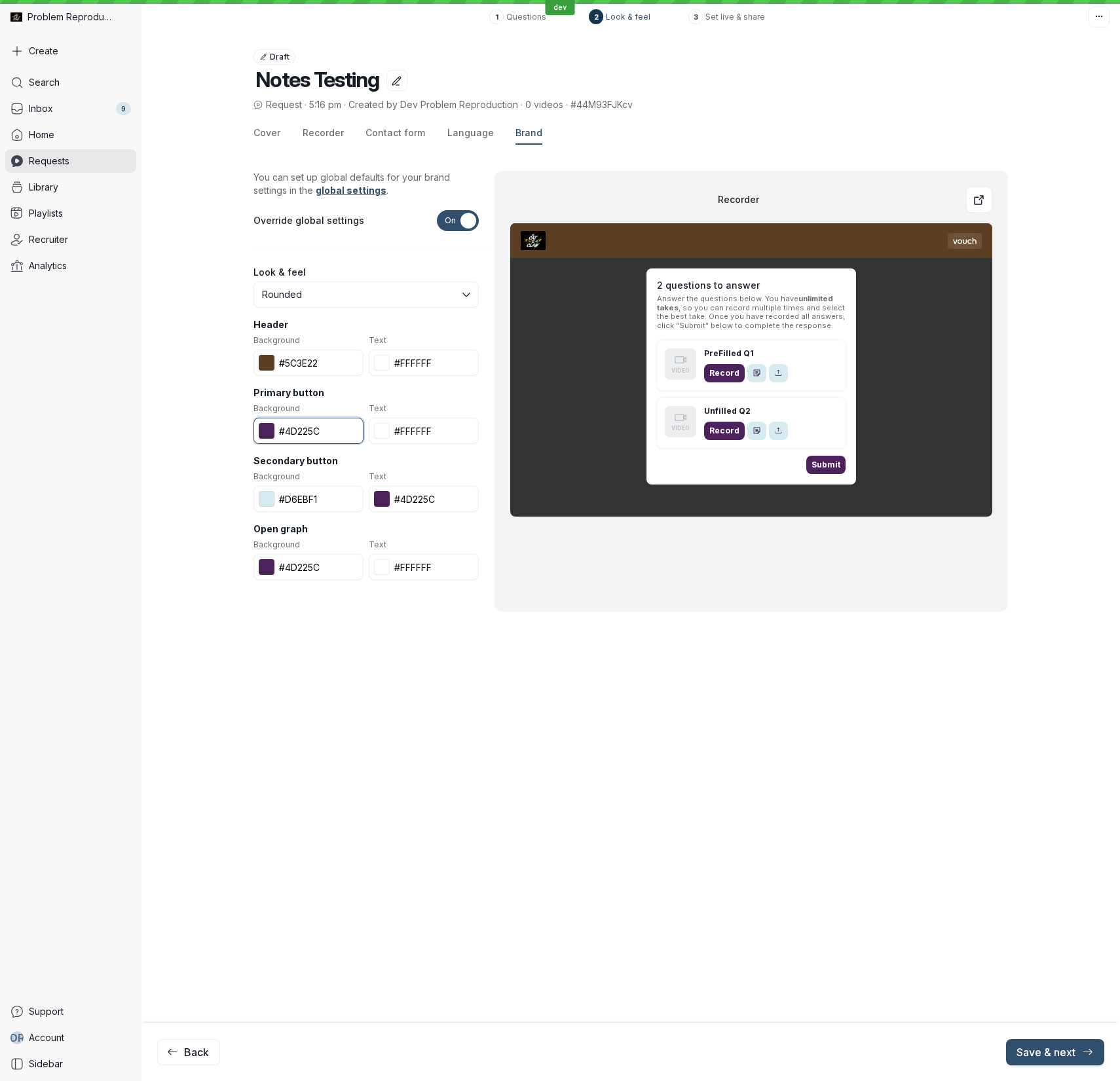
click at [308, 429] on input "#4d225c" at bounding box center [308, 431] width 110 height 27
paste input "5C3E22"
type input "#5C3E22"
click at [422, 498] on input "#4d225c" at bounding box center [424, 499] width 110 height 27
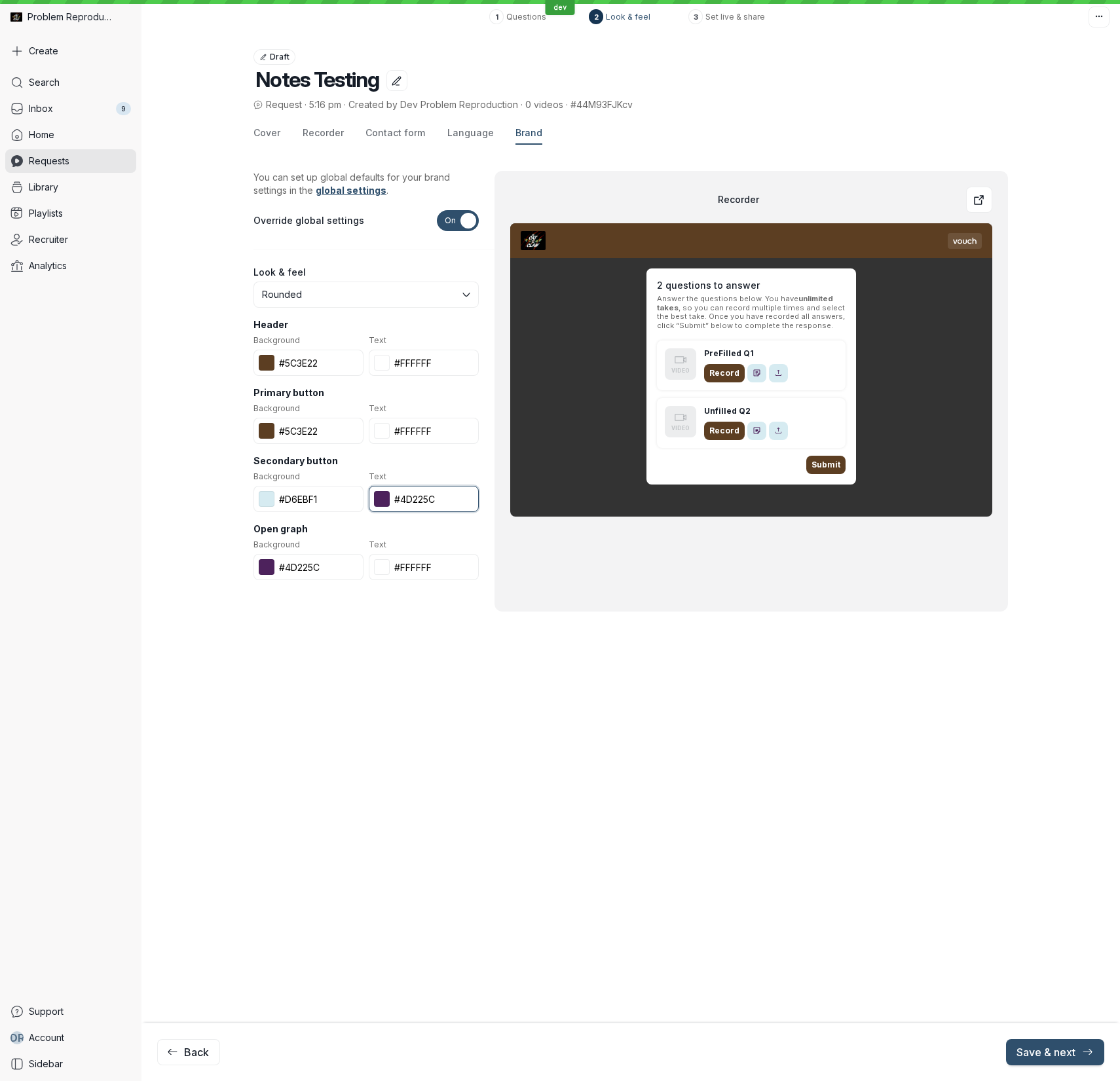
click at [422, 498] on input "#4d225c" at bounding box center [424, 499] width 110 height 27
paste input "5C3E22"
type input "#5C3E22"
click at [312, 566] on input "#4d225c" at bounding box center [308, 567] width 110 height 27
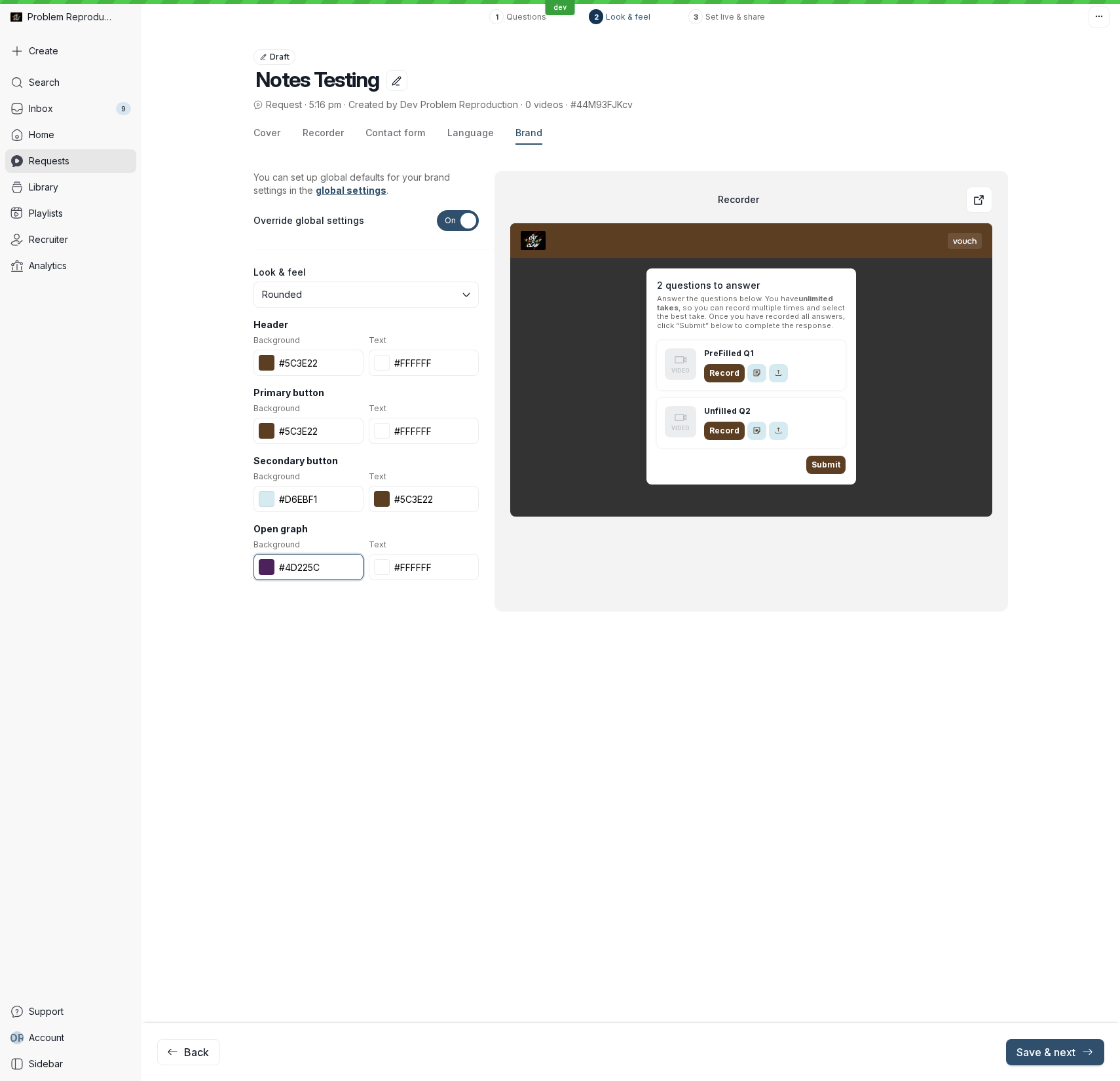
paste input "5C3E22"
type input "#5C3E22"
click at [1059, 1059] on button "Save & next" at bounding box center [1055, 1052] width 98 height 27
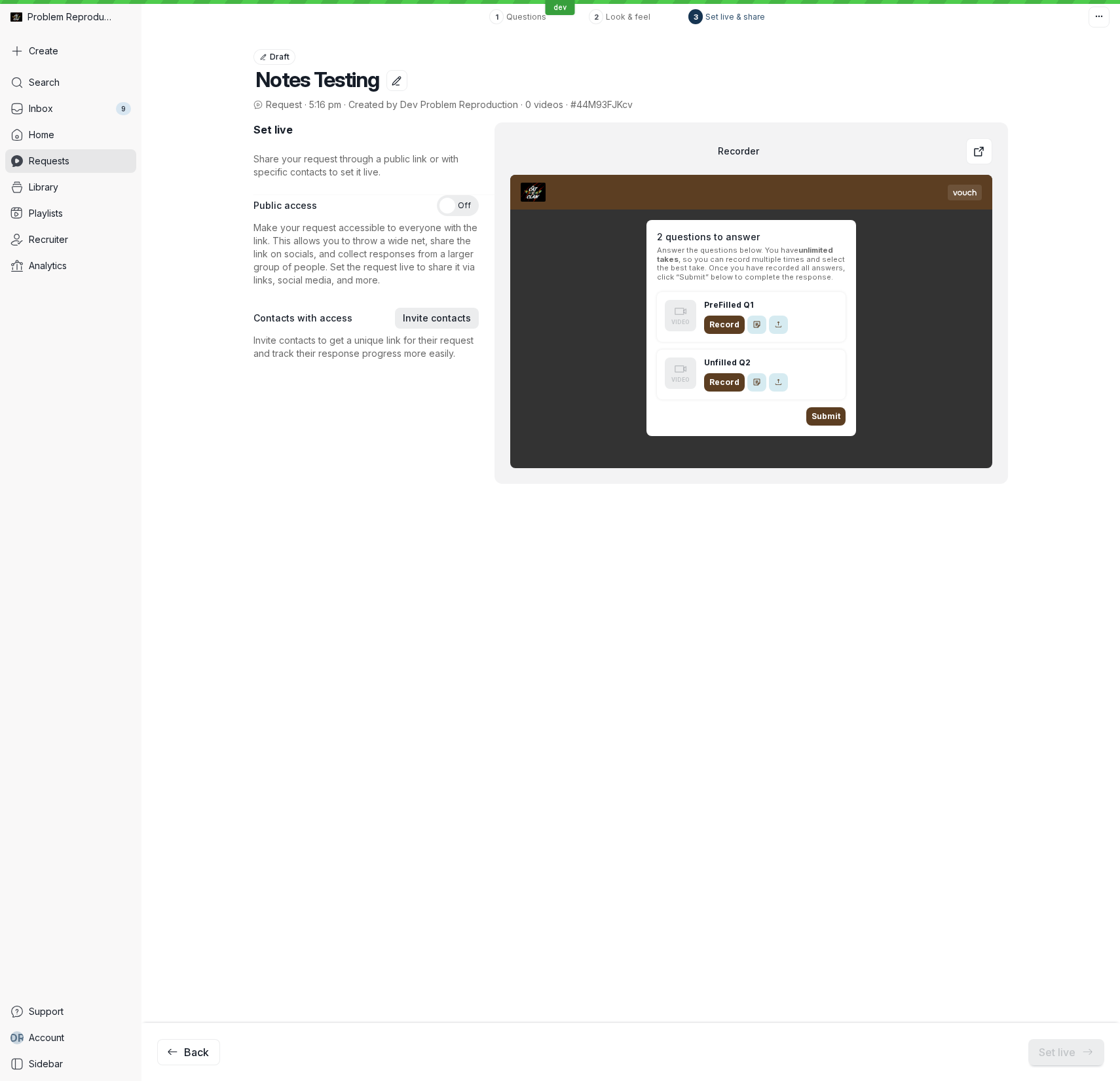
click at [464, 204] on span "Off" at bounding box center [464, 205] width 13 height 21
click at [0, 0] on input "On Off" at bounding box center [0, 0] width 0 height 0
click at [1087, 1053] on icon "submit" at bounding box center [1087, 1052] width 12 height 12
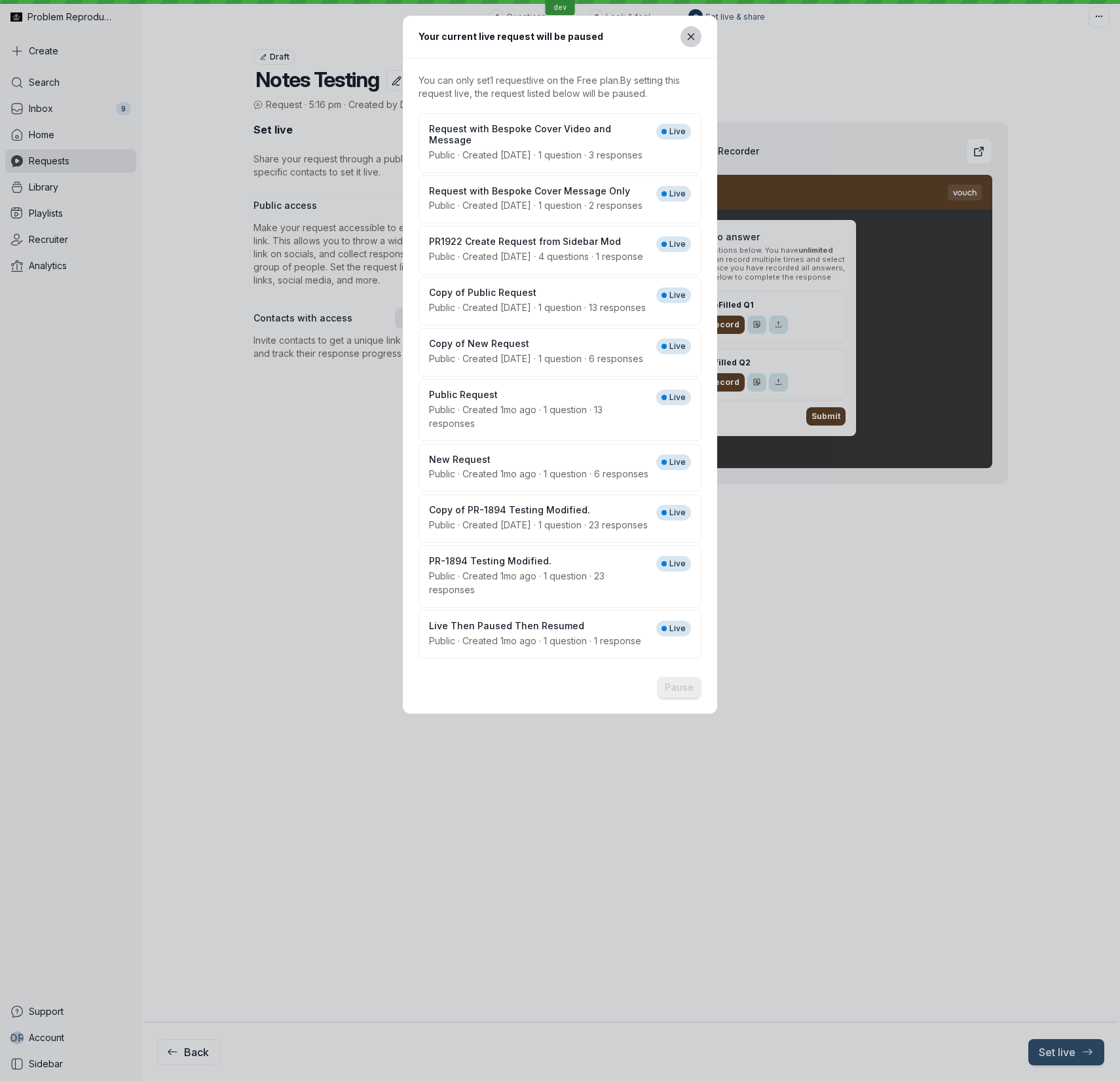
click at [693, 37] on icon "Close modal" at bounding box center [691, 37] width 11 height 11
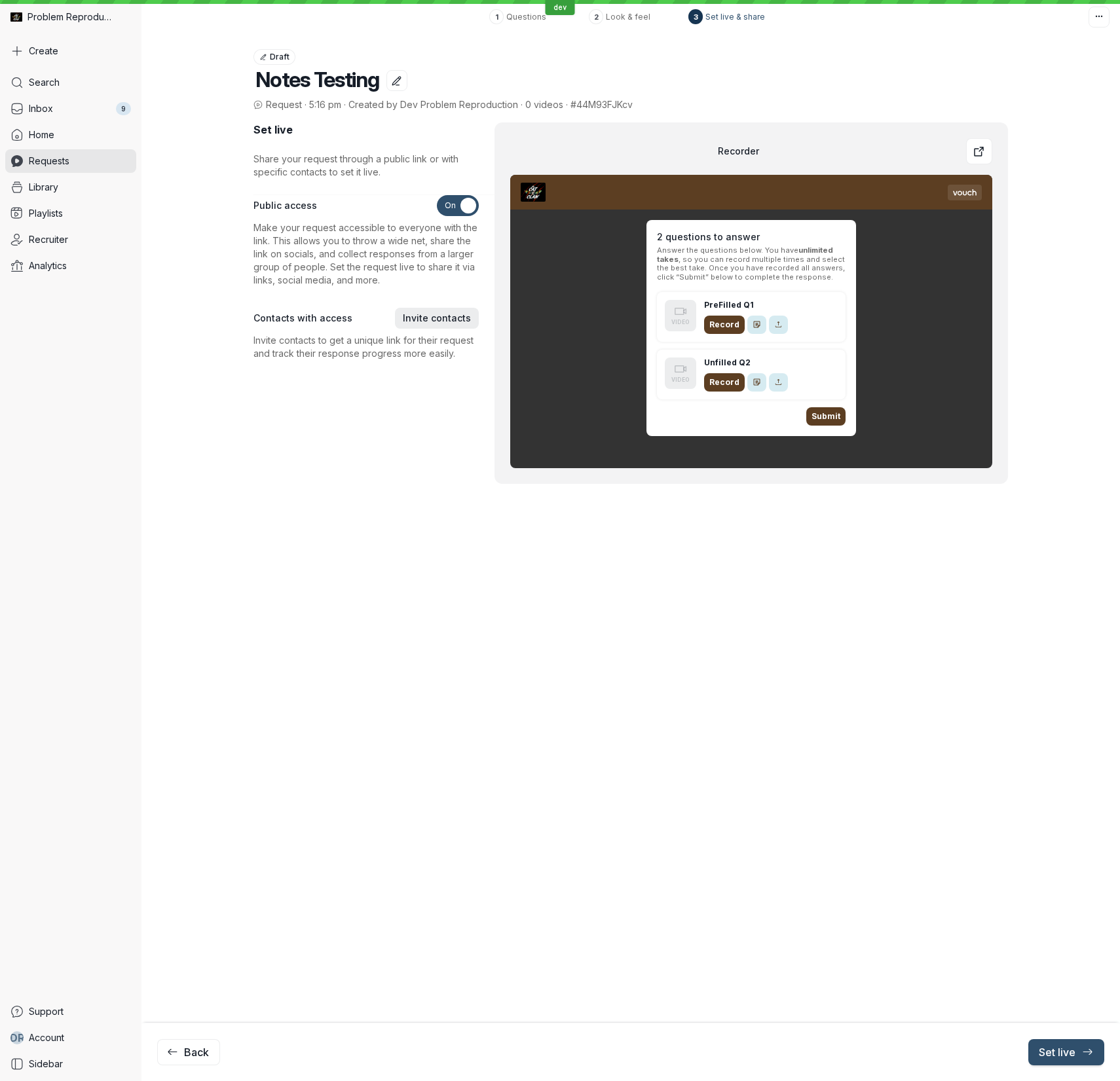
click at [956, 101] on div "Request · 5:16 pm · Created by Dev Problem Reproduction · 0 videos · #44M93FJKcv" at bounding box center [630, 105] width 754 height 14
click at [48, 109] on span "Inbox" at bounding box center [41, 108] width 24 height 13
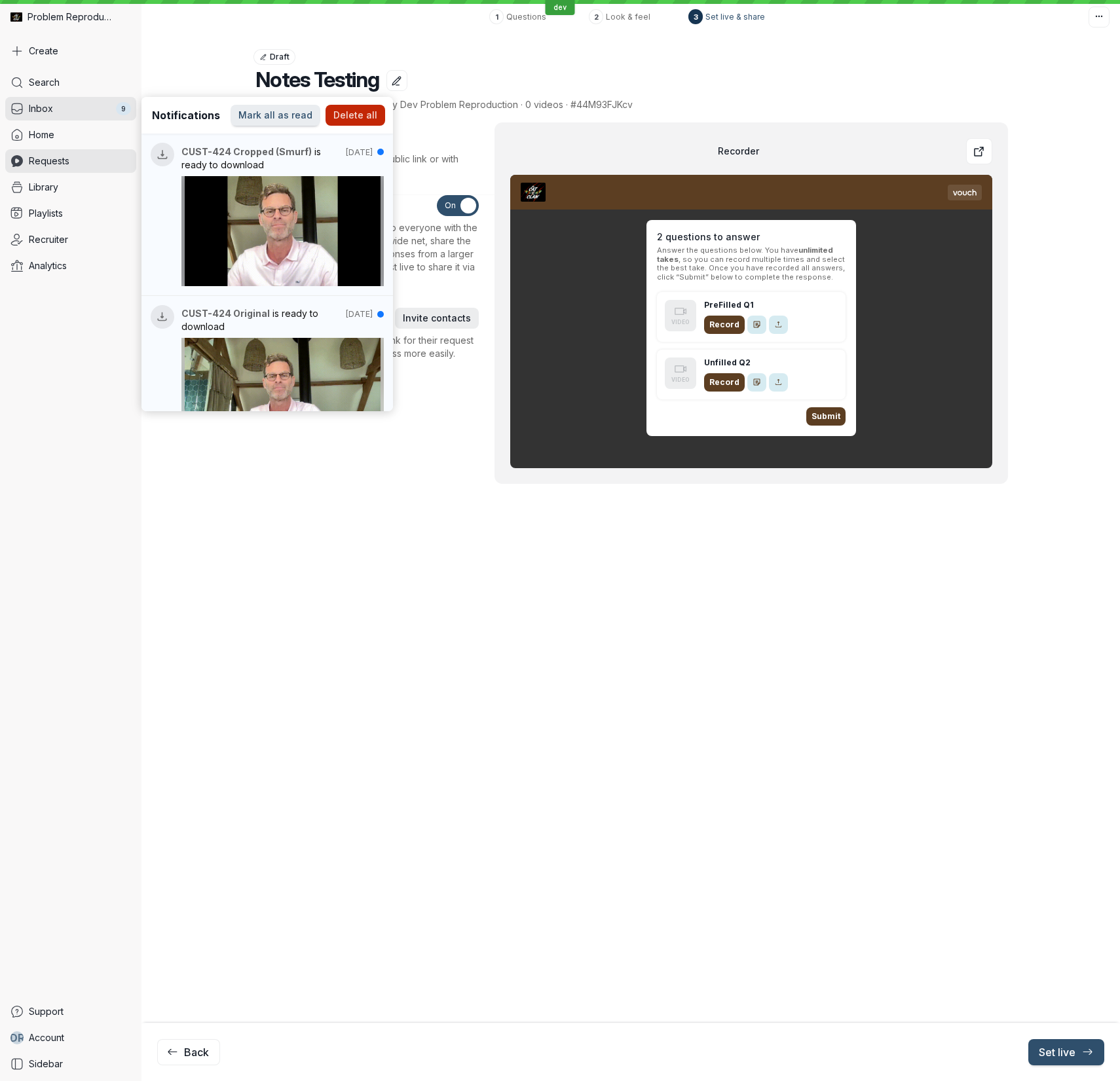
click at [526, 712] on div "Draft Notes Testing Request · 5:16 pm · Created by Dev Problem Reproduction · 0…" at bounding box center [630, 551] width 978 height 1058
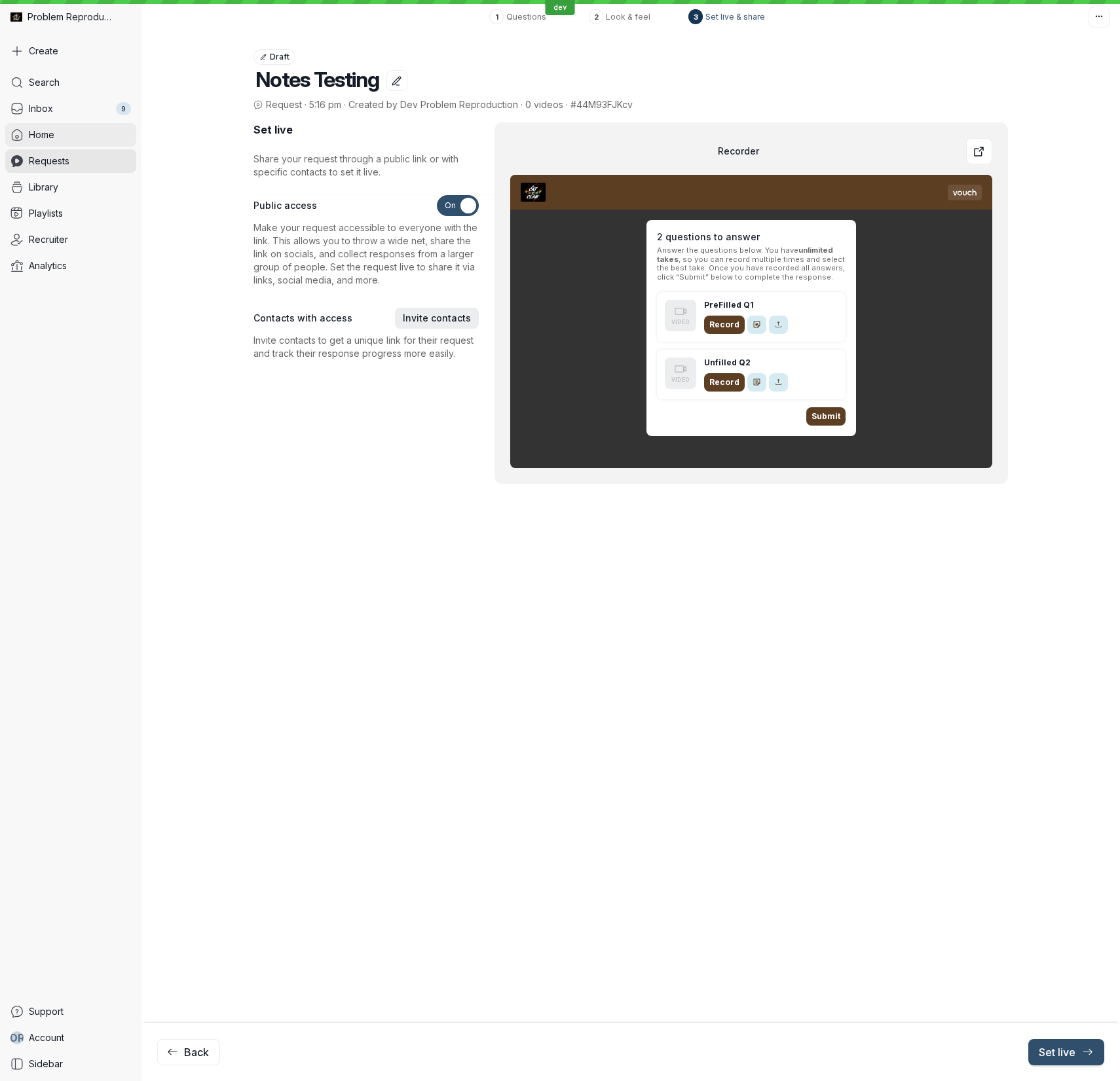
click at [43, 136] on span "Home" at bounding box center [41, 135] width 26 height 13
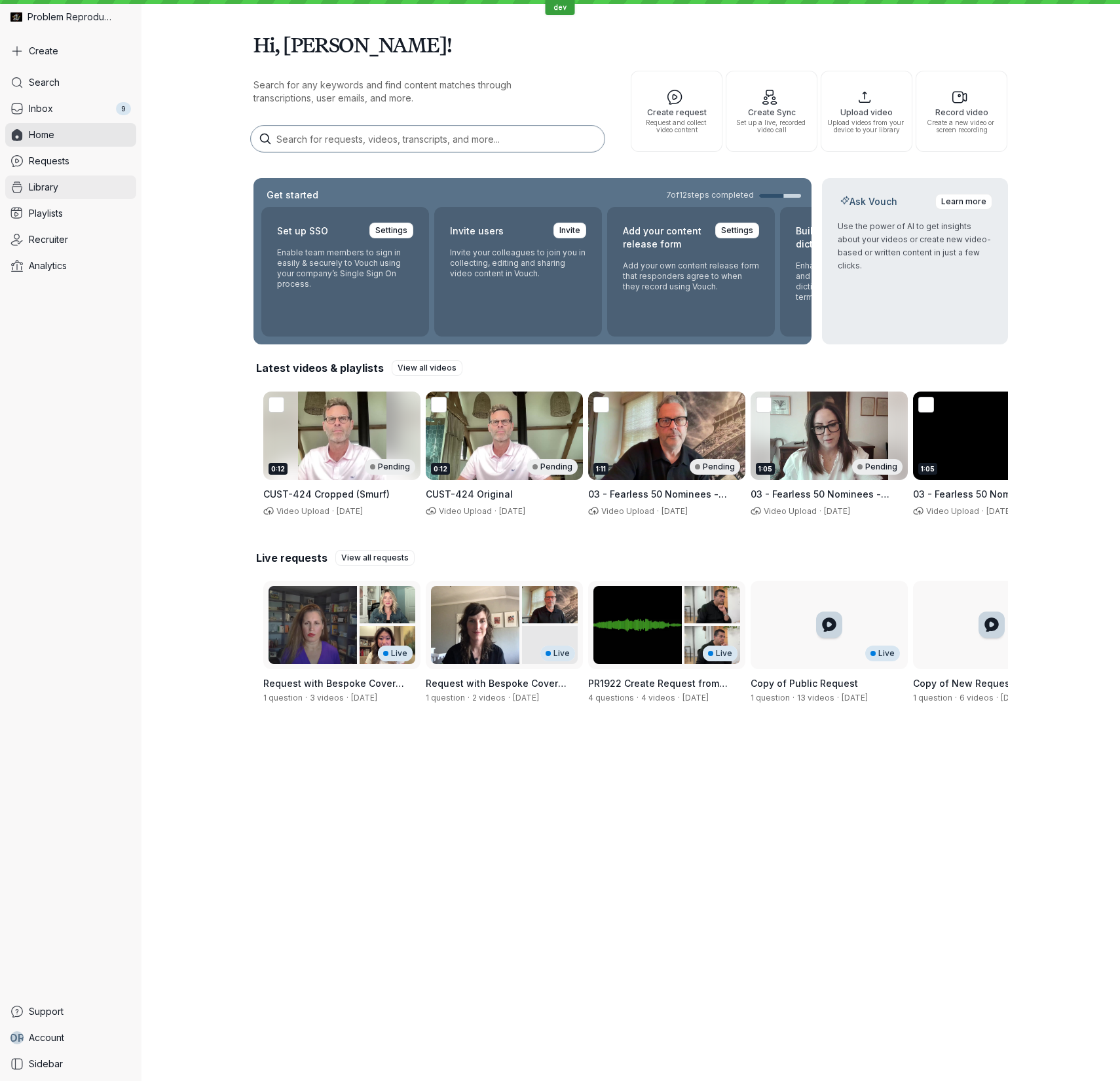
click at [44, 191] on span "Library" at bounding box center [44, 187] width 30 height 13
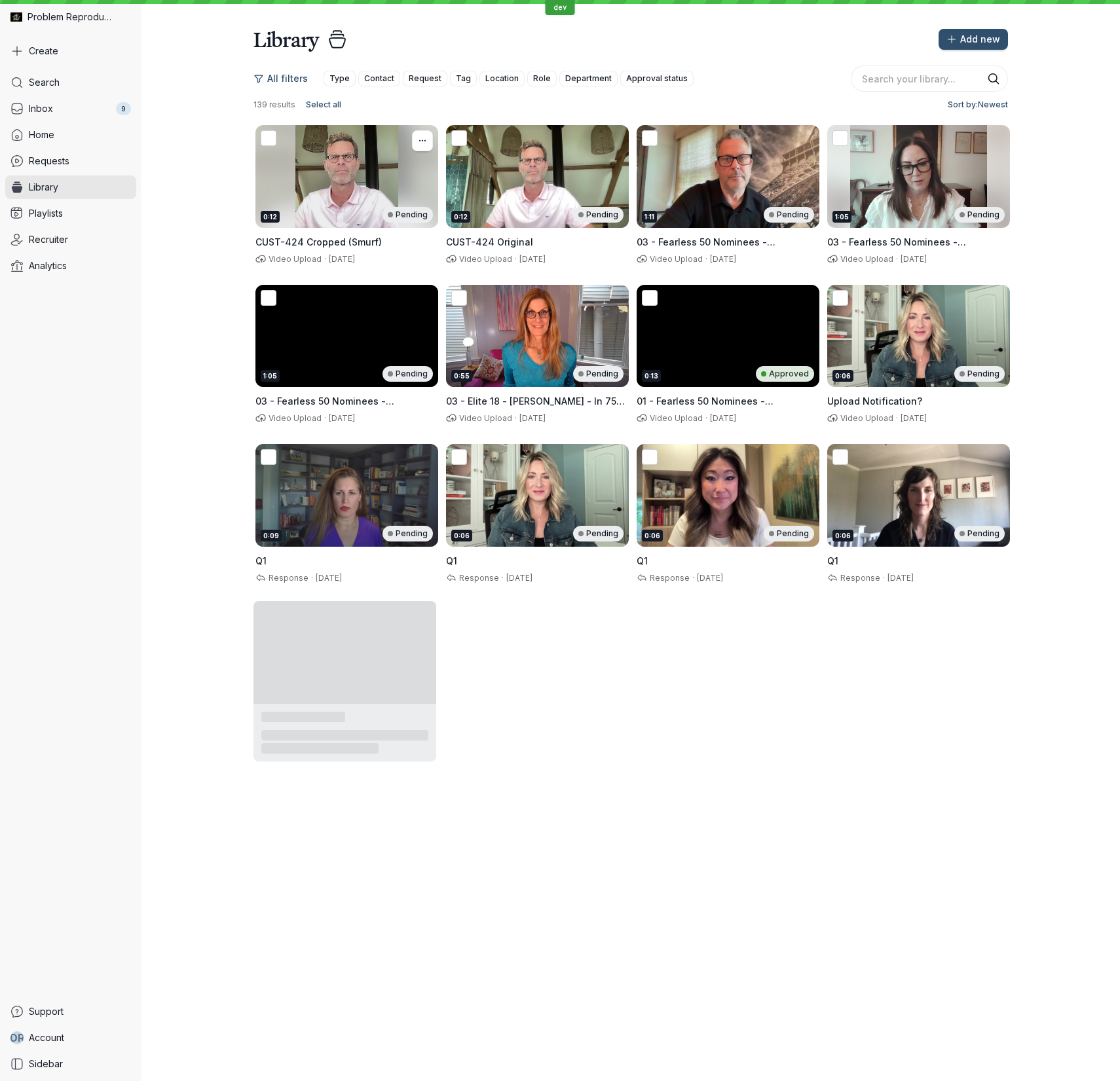
click at [346, 179] on div "0:12 Pending" at bounding box center [346, 176] width 183 height 103
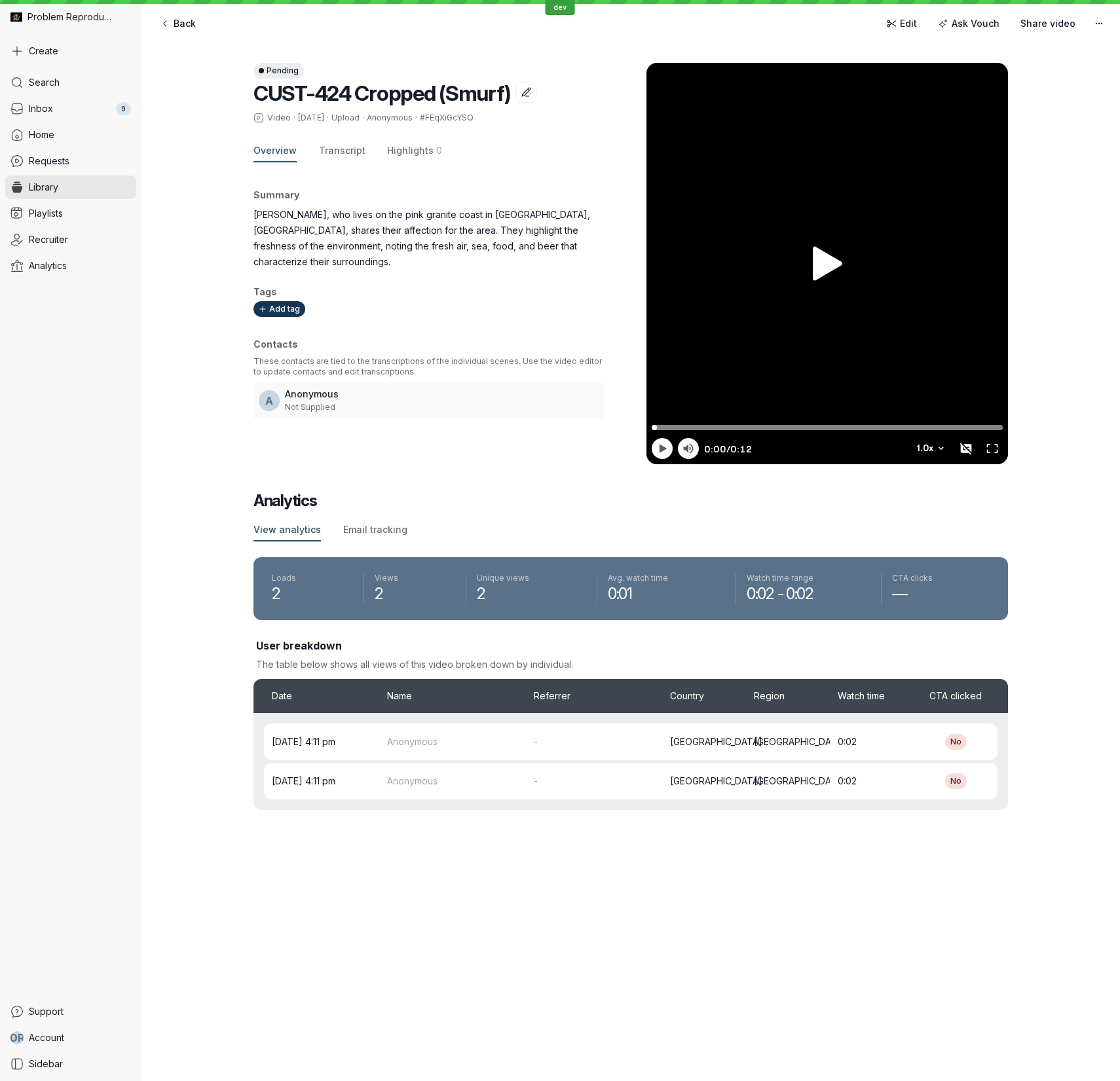
click at [446, 117] on span "#FEqXiGcYSO" at bounding box center [446, 117] width 54 height 10
copy span "FEqXiGcYSO"
click at [65, 140] on link "Home" at bounding box center [71, 135] width 131 height 23
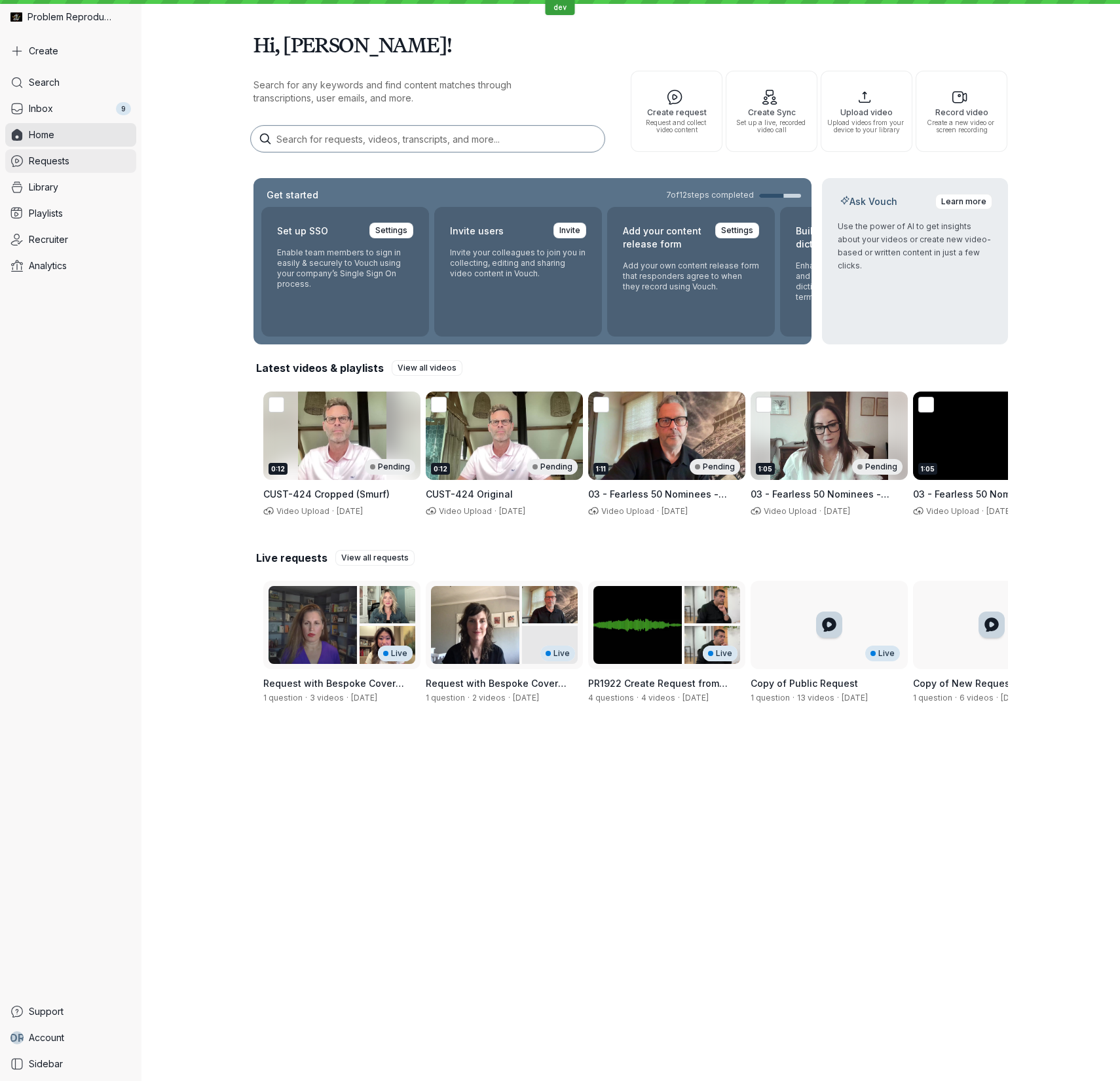
click at [69, 158] on link "Requests" at bounding box center [71, 161] width 131 height 23
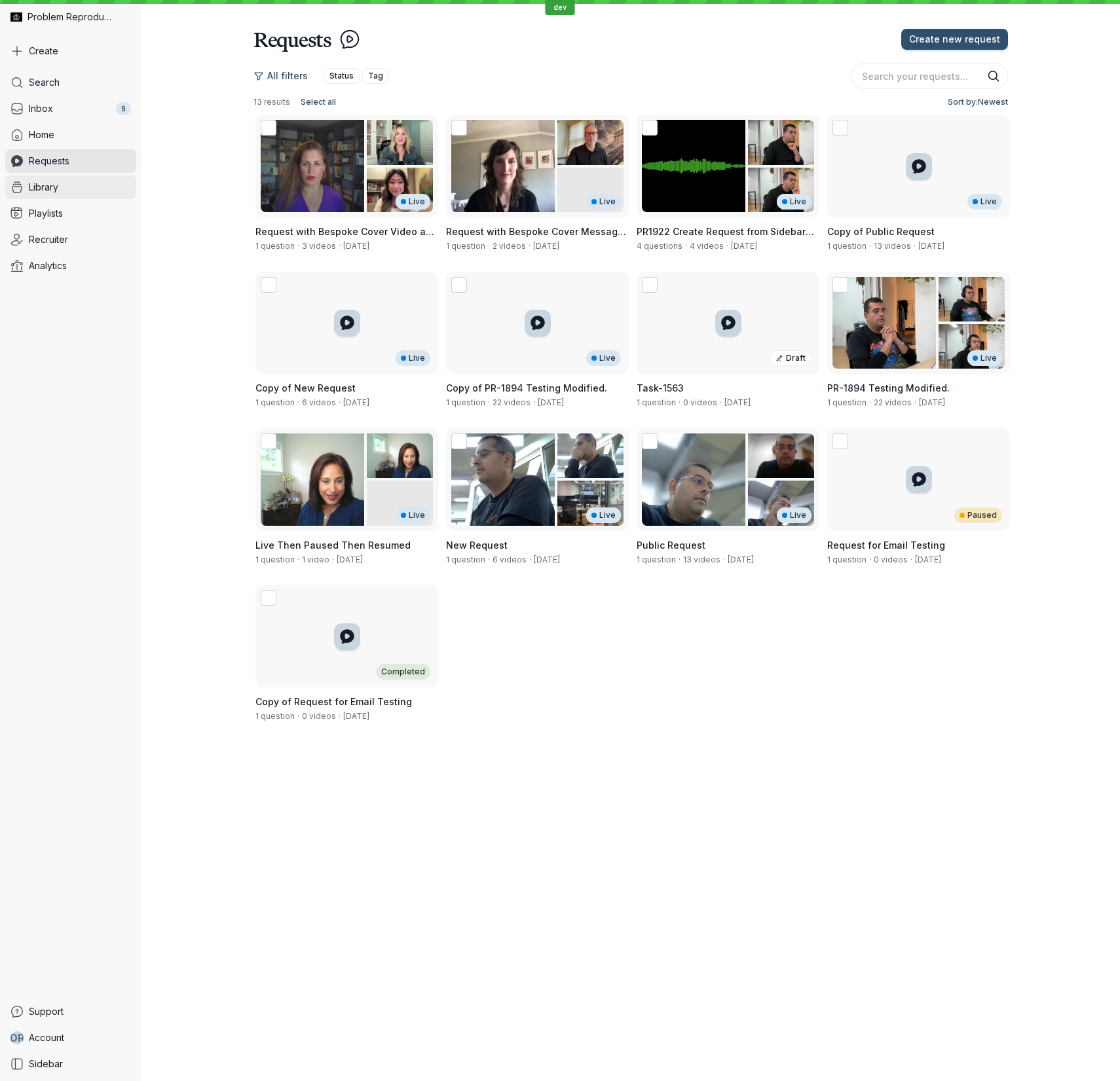
click at [55, 195] on link "Library" at bounding box center [71, 187] width 131 height 23
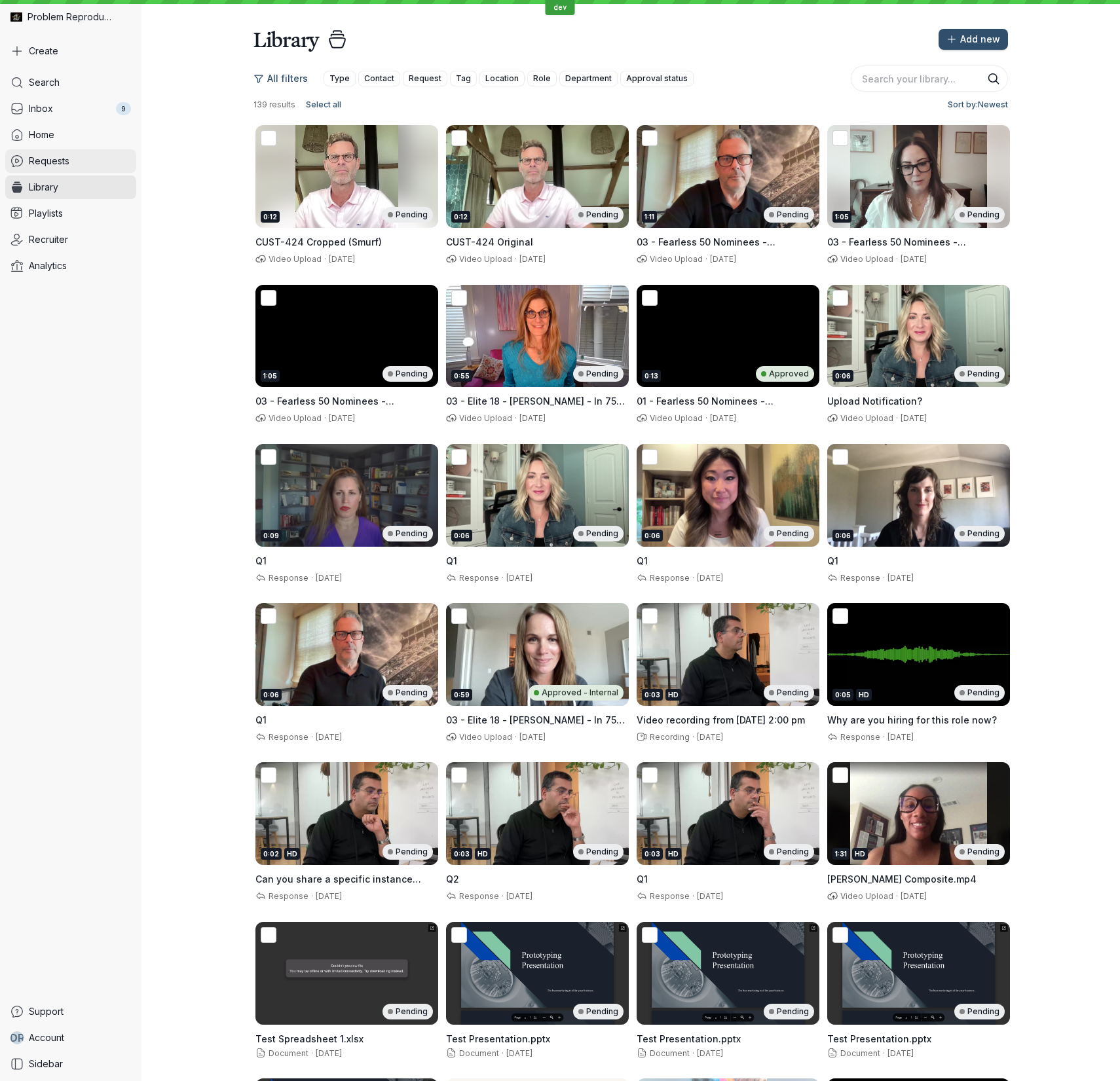
click at [59, 158] on span "Requests" at bounding box center [49, 161] width 41 height 13
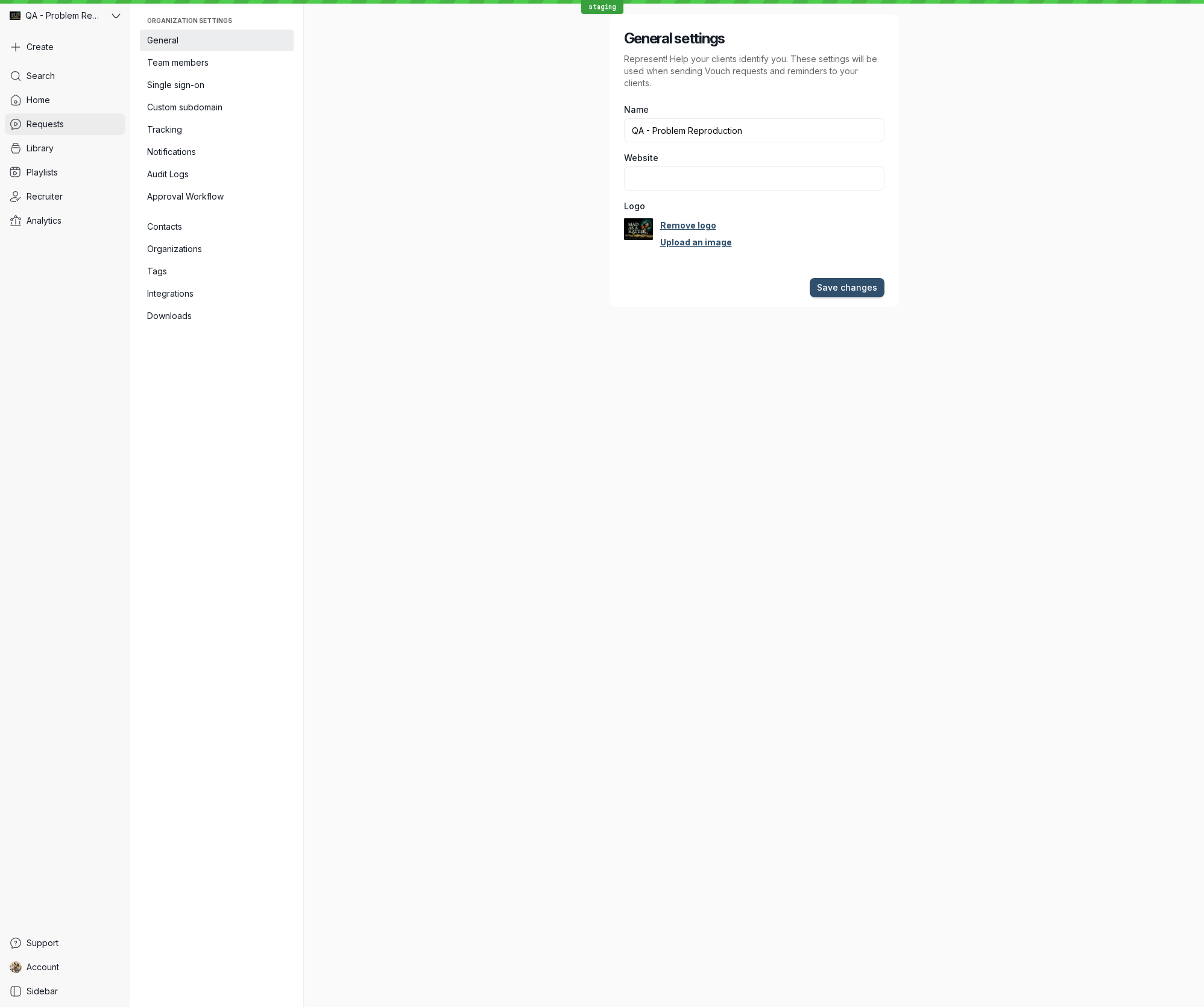
click at [63, 131] on link "Requests" at bounding box center [65, 124] width 121 height 22
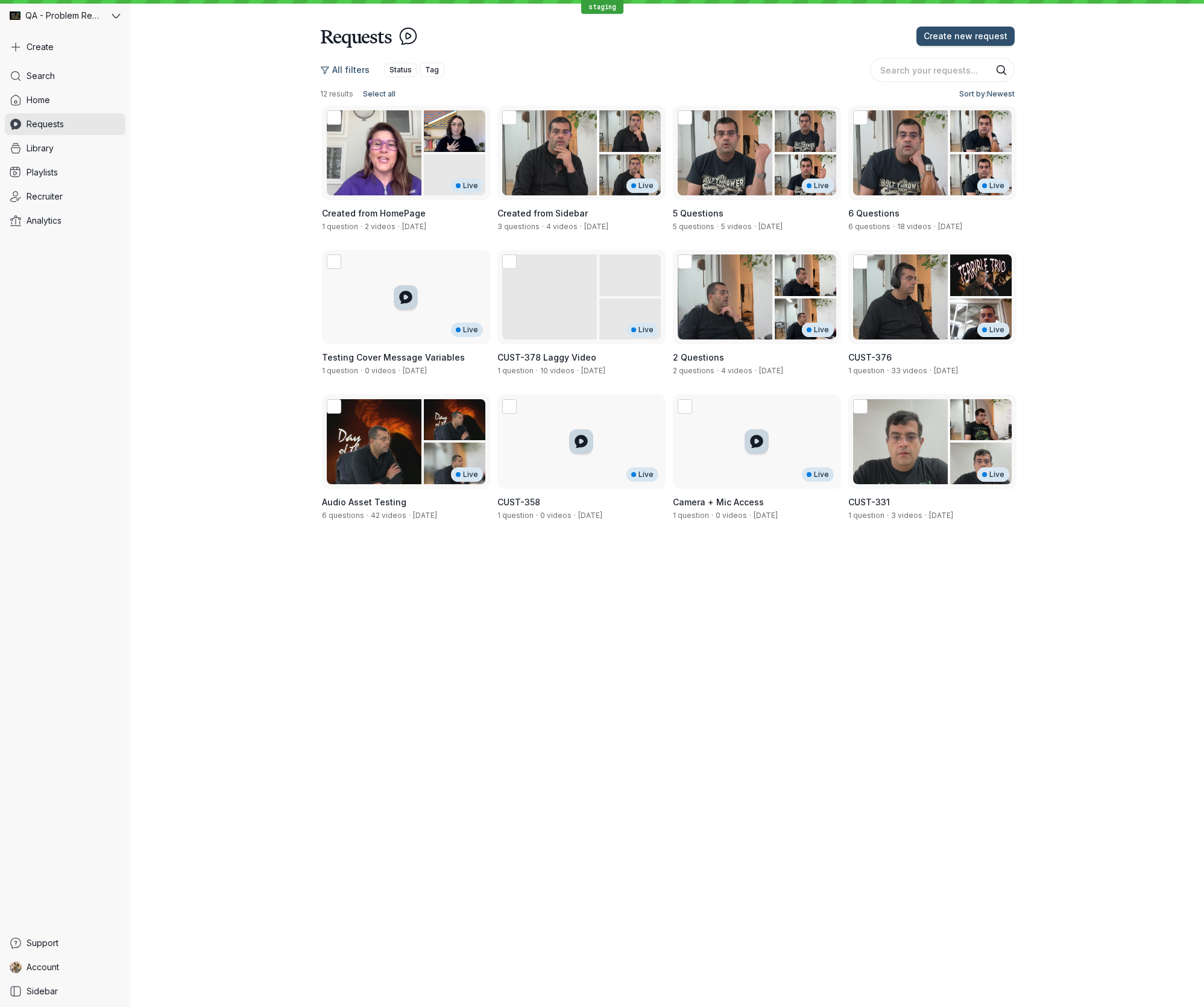
click at [610, 783] on div "Requests Create new request All filters Status Tag 12 results Select all Sort b…" at bounding box center [666, 503] width 1073 height 1007
